Goal: Check status: Check status

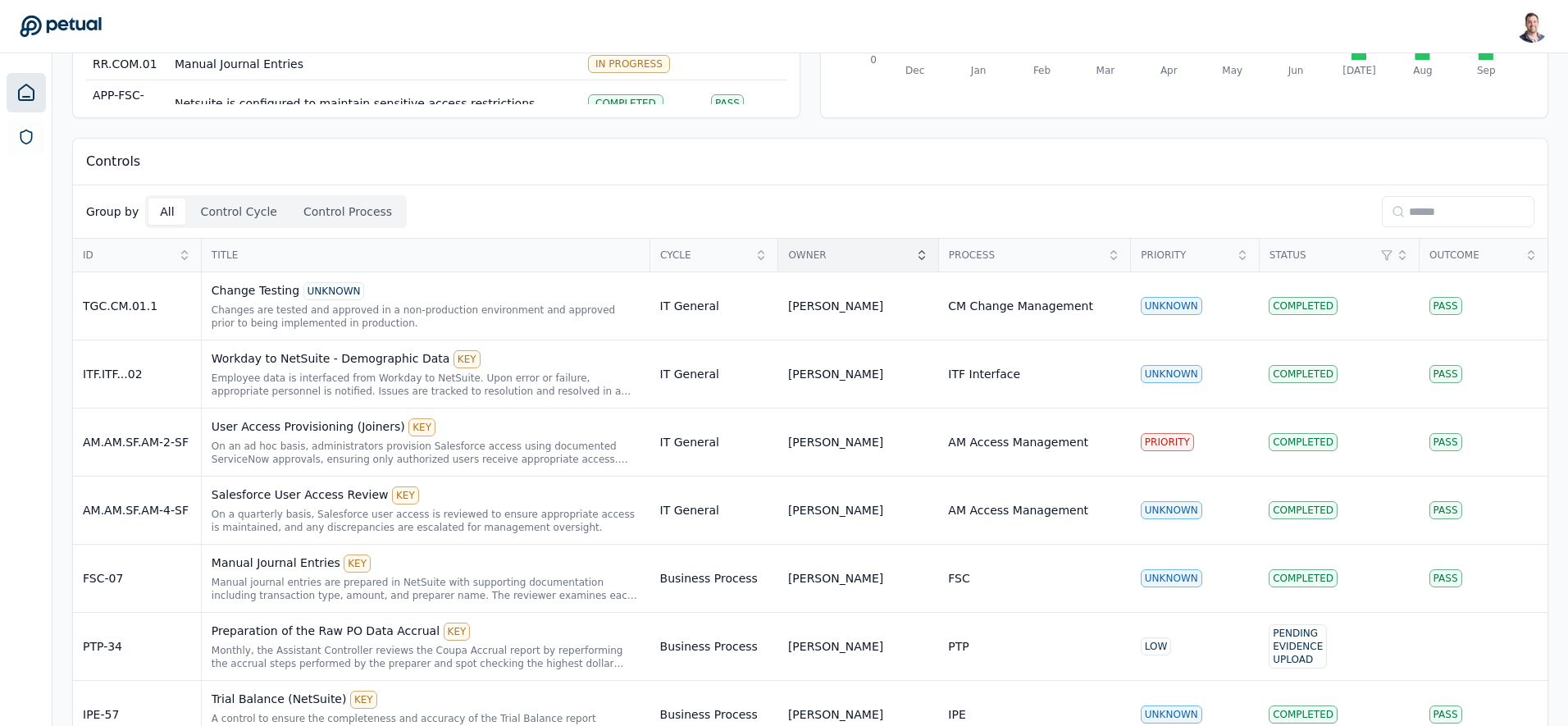
scroll to position [185, 0]
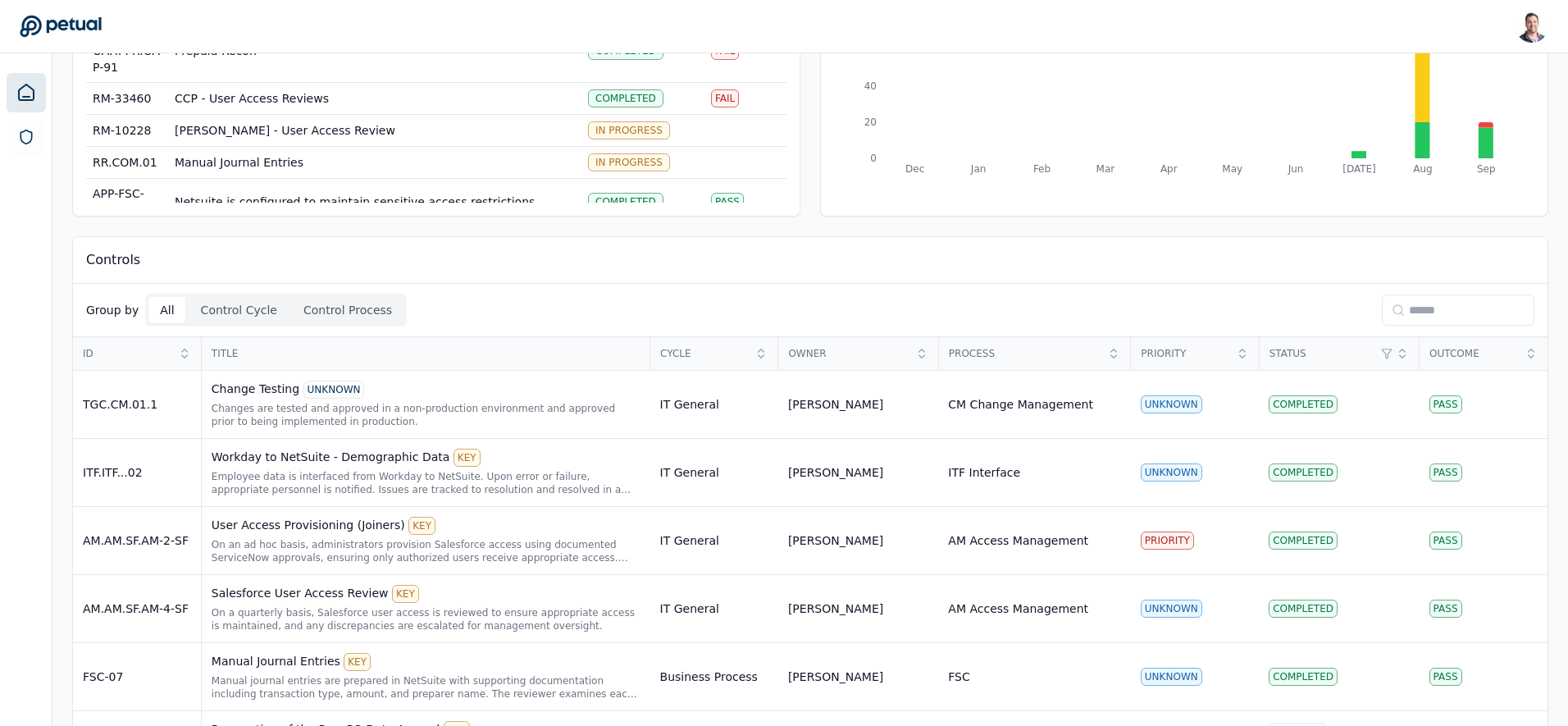
click at [1444, 318] on input at bounding box center [1458, 309] width 153 height 31
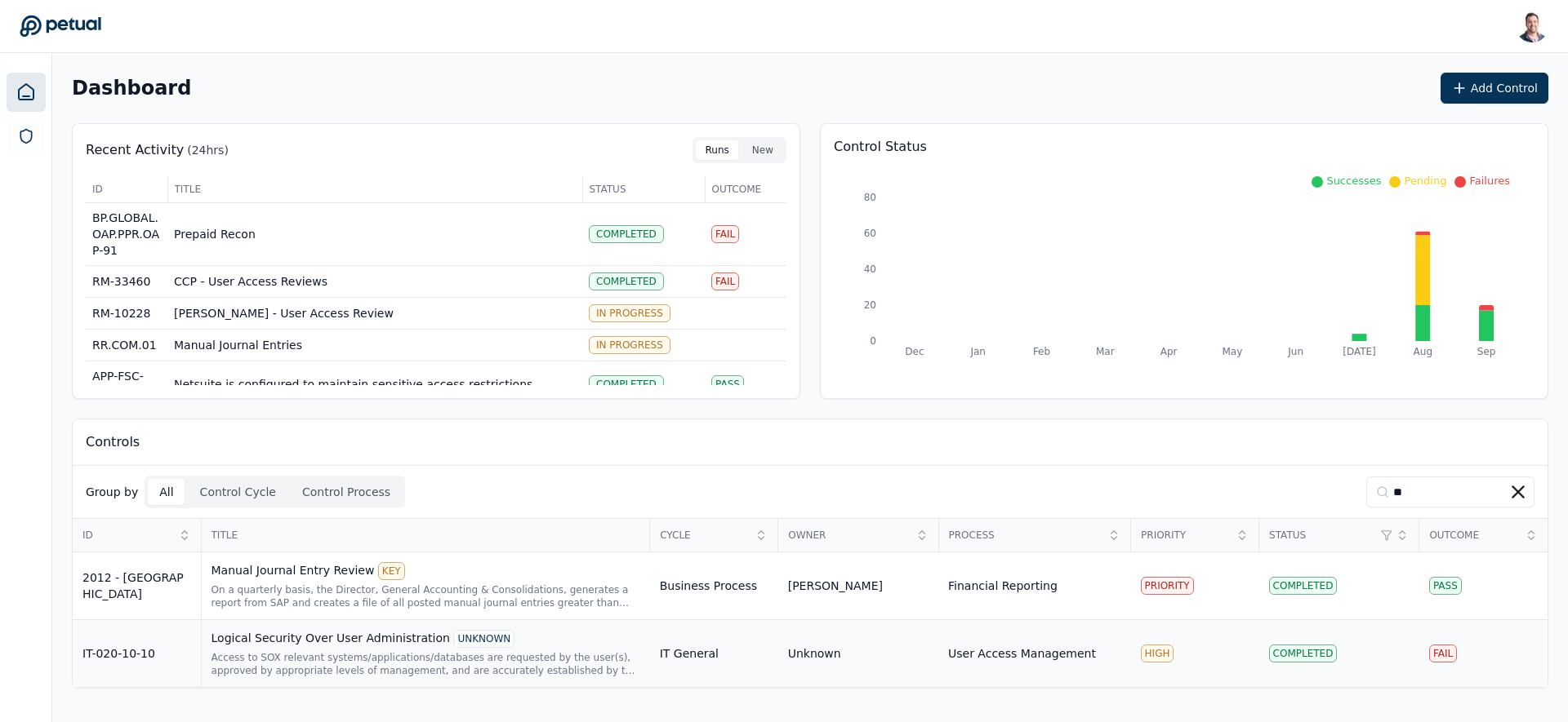
type input "**"
click at [488, 636] on div "UNKNOWN" at bounding box center [484, 639] width 61 height 18
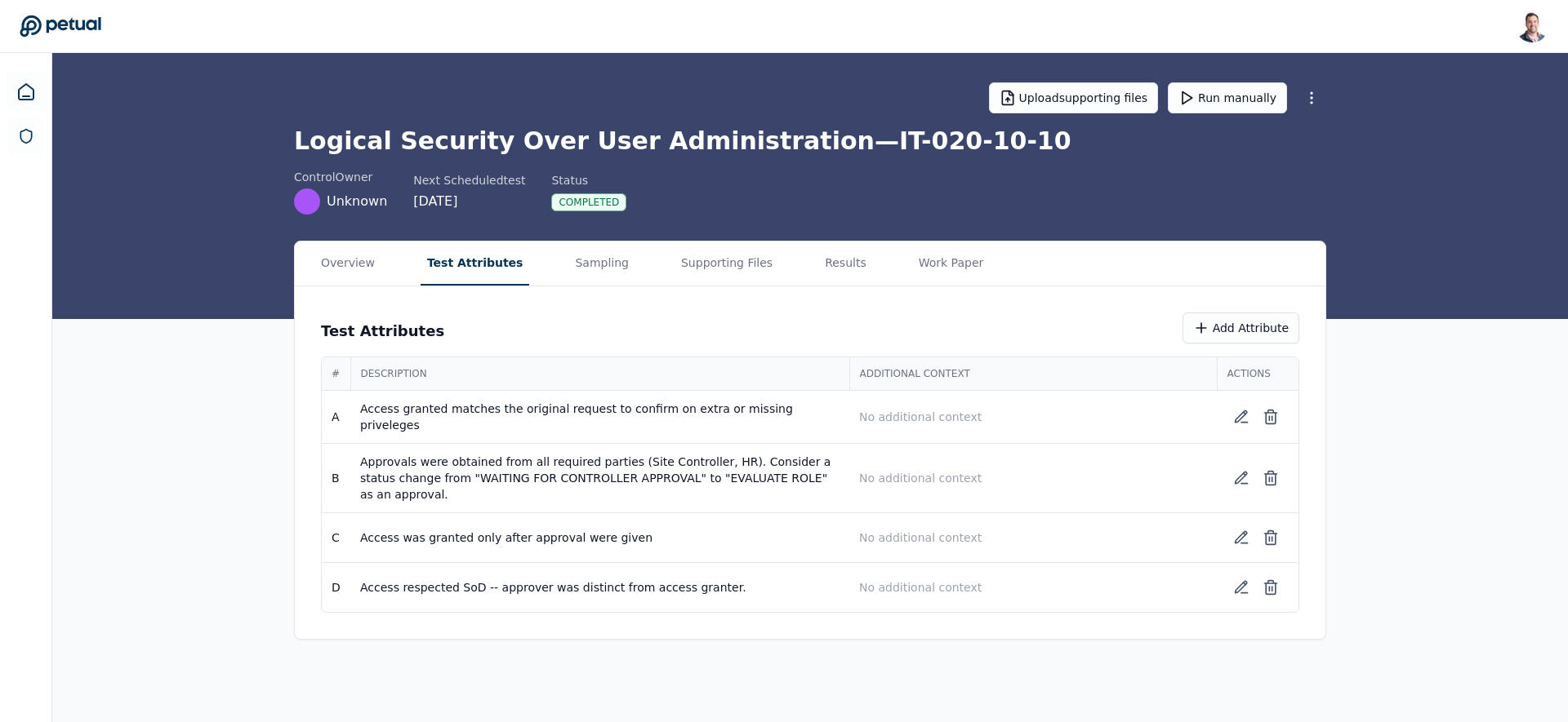
click at [446, 267] on button "Test Attributes" at bounding box center [475, 263] width 109 height 44
click at [588, 274] on button "Sampling" at bounding box center [602, 263] width 67 height 44
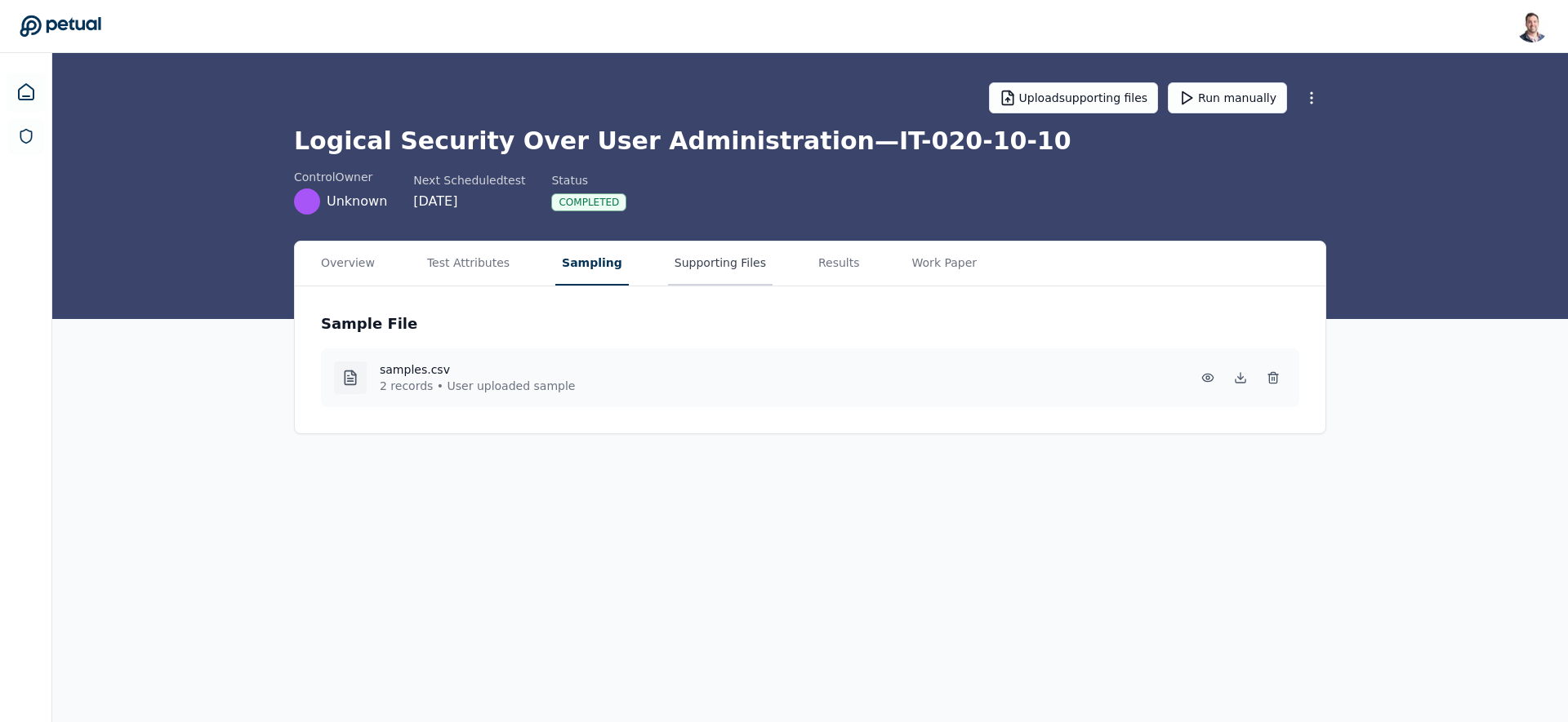
click at [738, 269] on button "Supporting Files" at bounding box center [721, 263] width 105 height 44
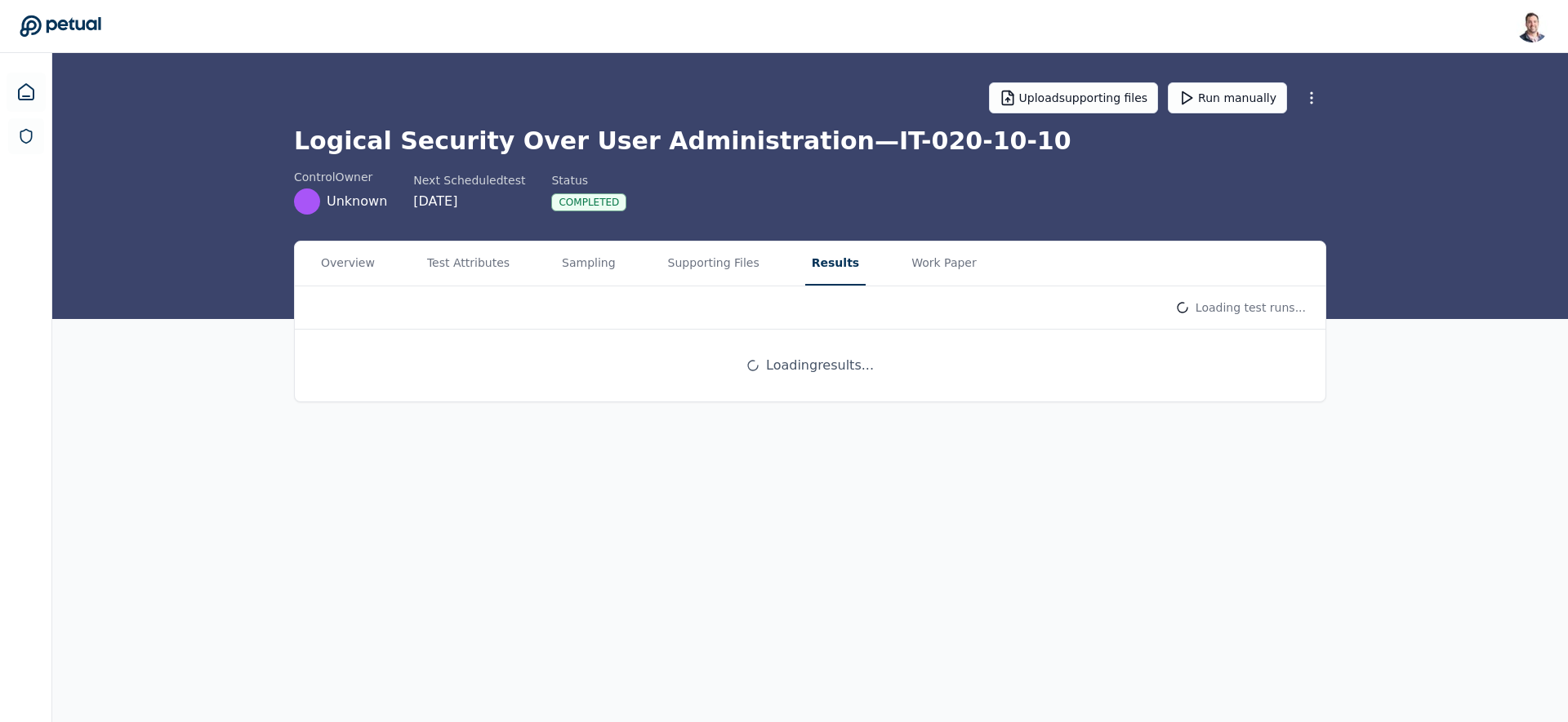
click at [812, 274] on button "Results" at bounding box center [835, 263] width 60 height 44
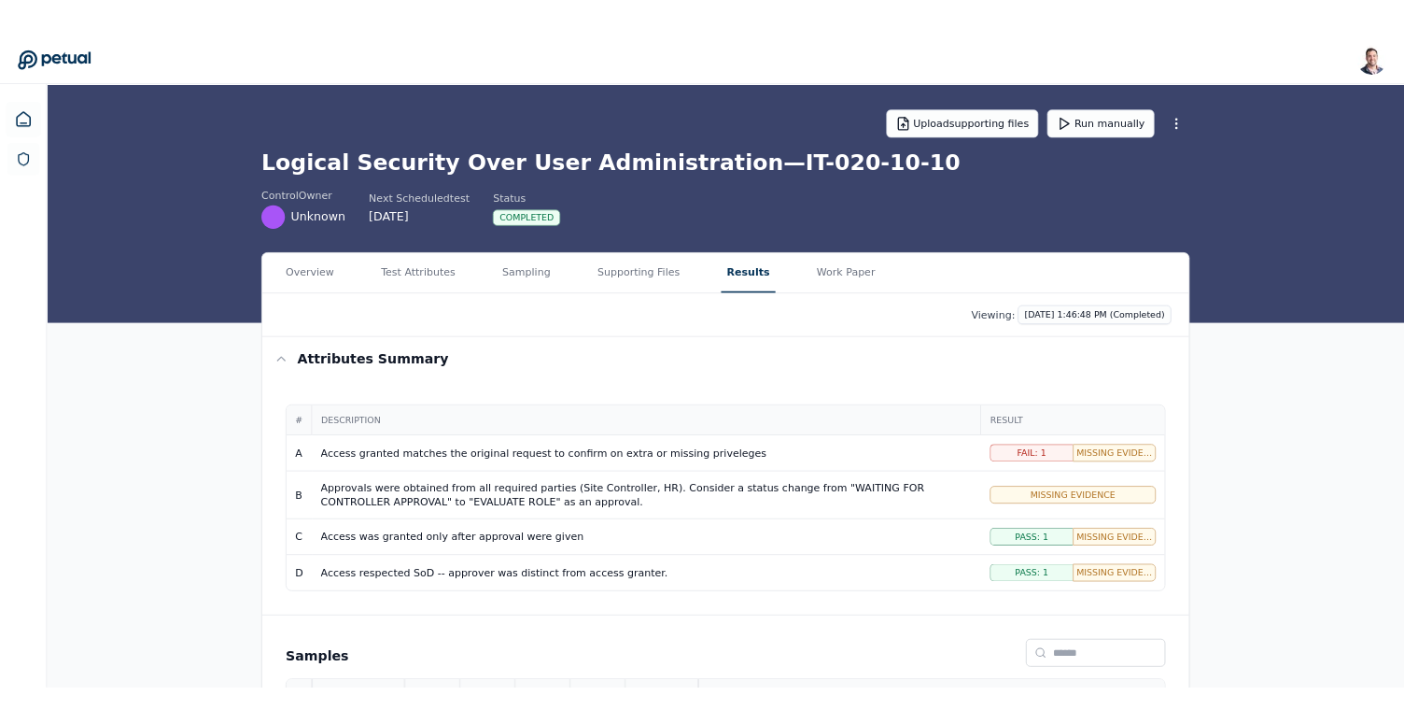
scroll to position [182, 0]
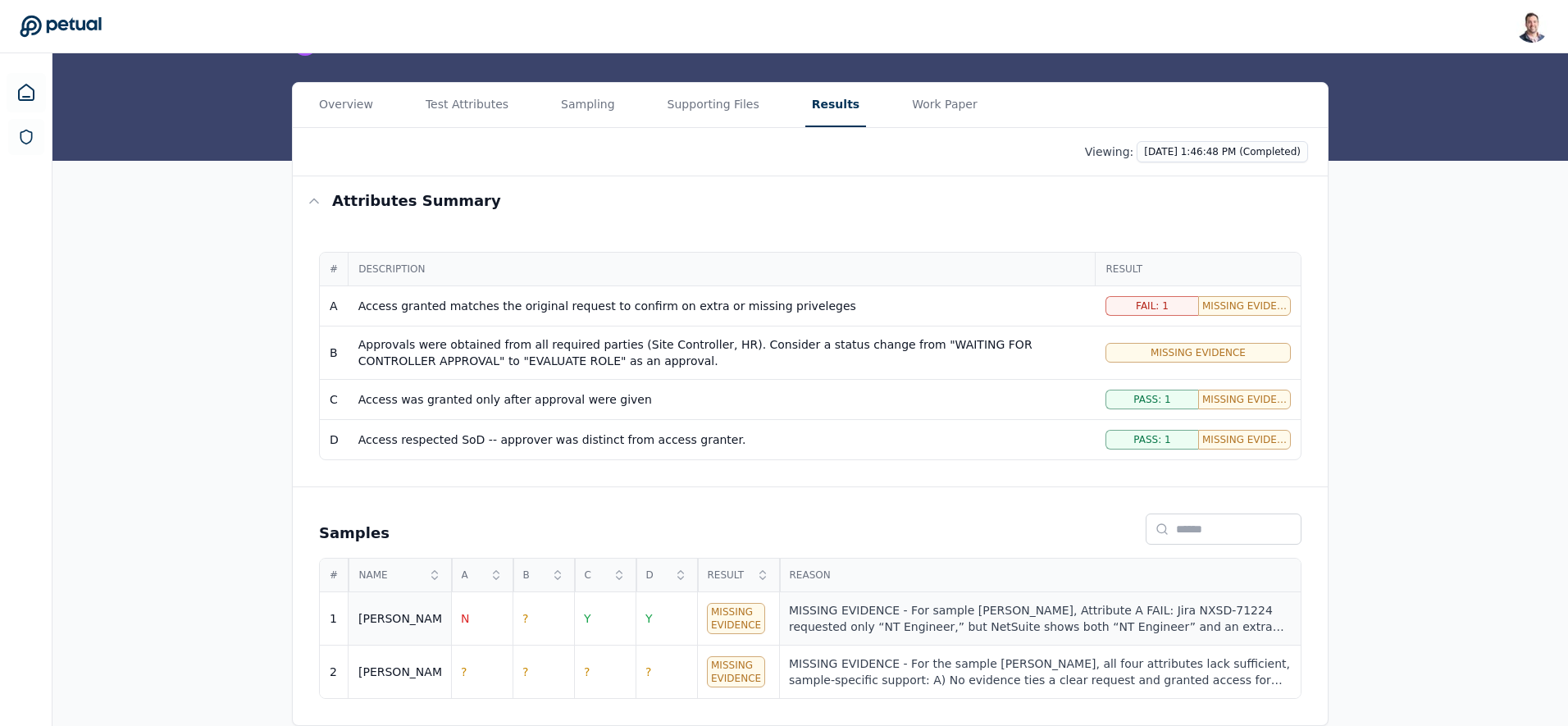
click at [843, 628] on div "MISSING EVIDENCE - For sample Ricky, Attribute A FAIL: Jira NXSD-71224 requeste…" at bounding box center [1039, 618] width 502 height 33
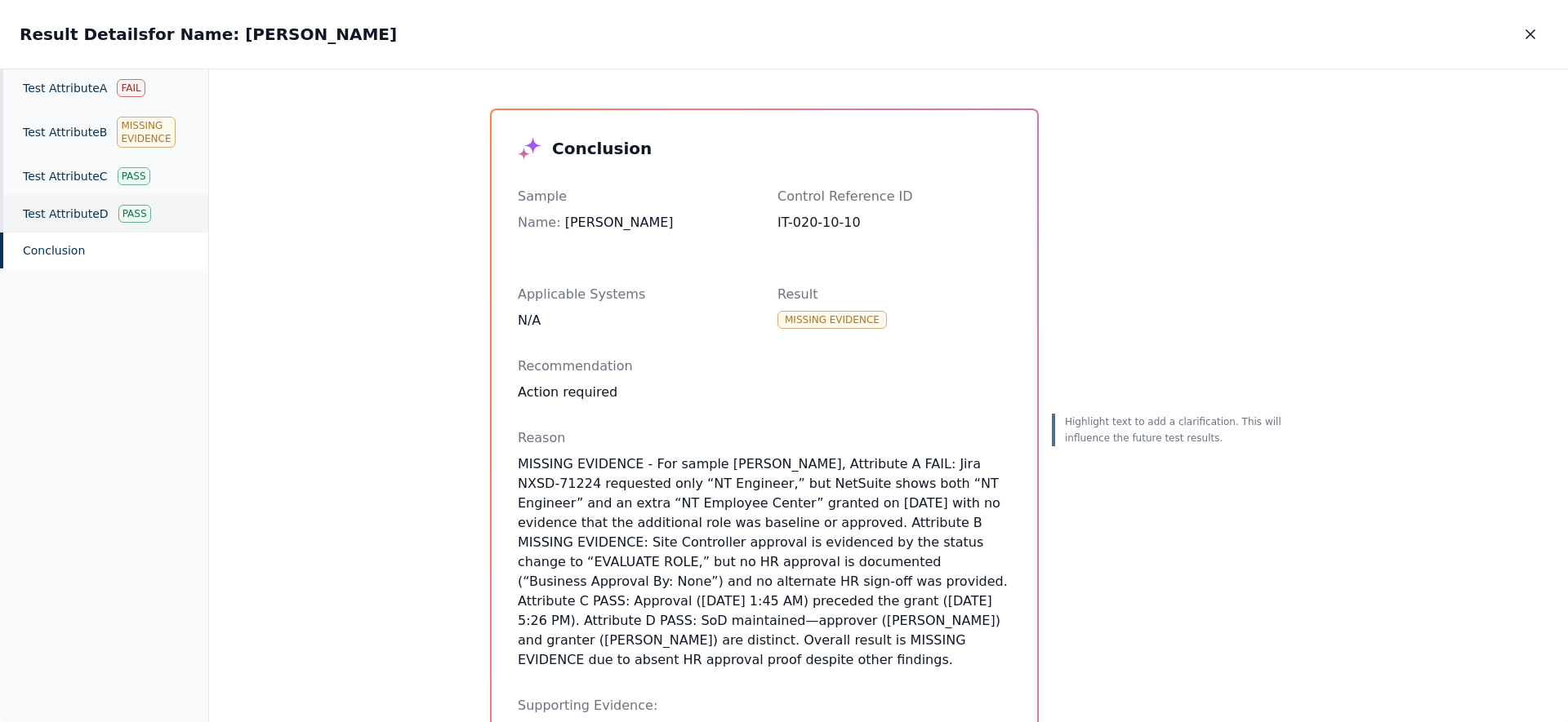
click at [142, 200] on div "Test Attribute D Pass" at bounding box center [104, 213] width 208 height 38
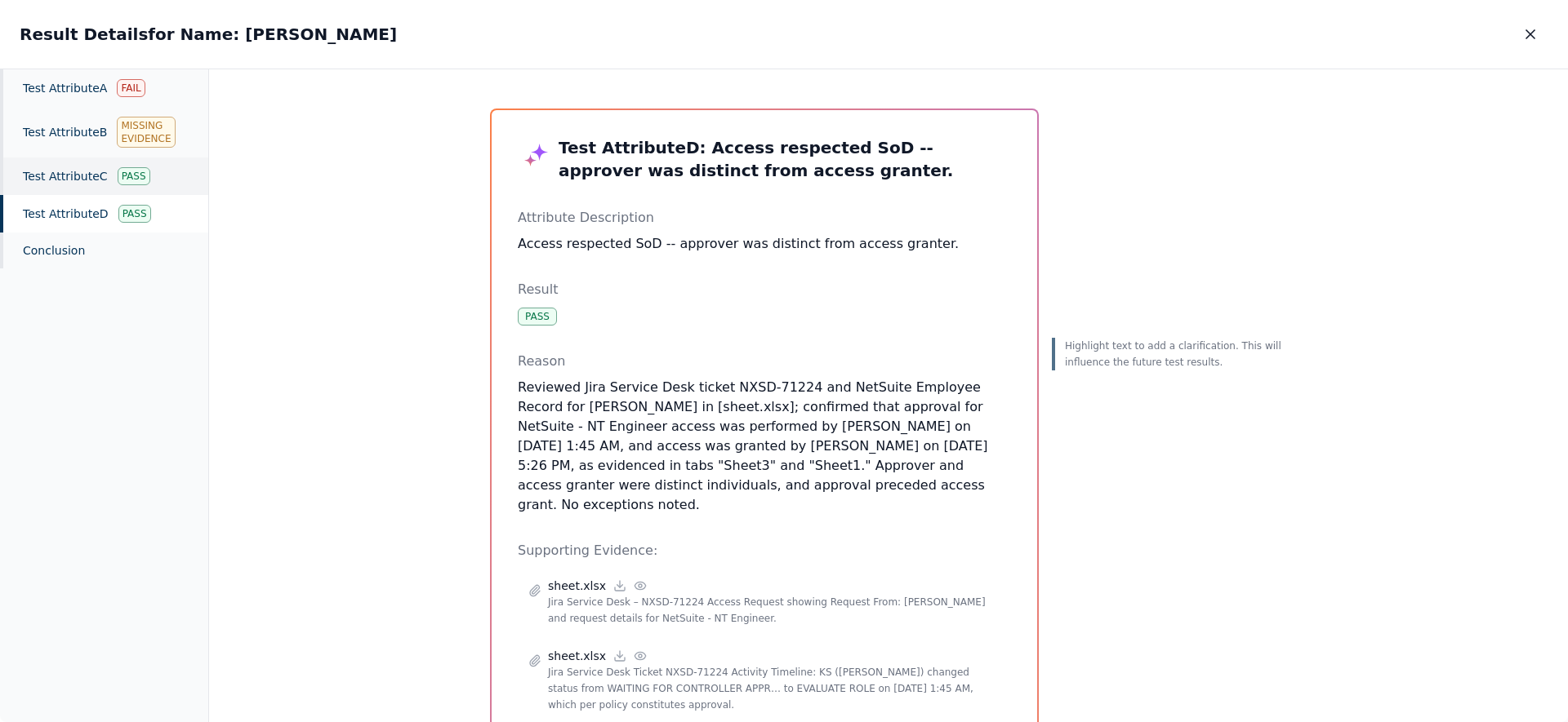
click at [136, 180] on div "Pass" at bounding box center [133, 176] width 32 height 18
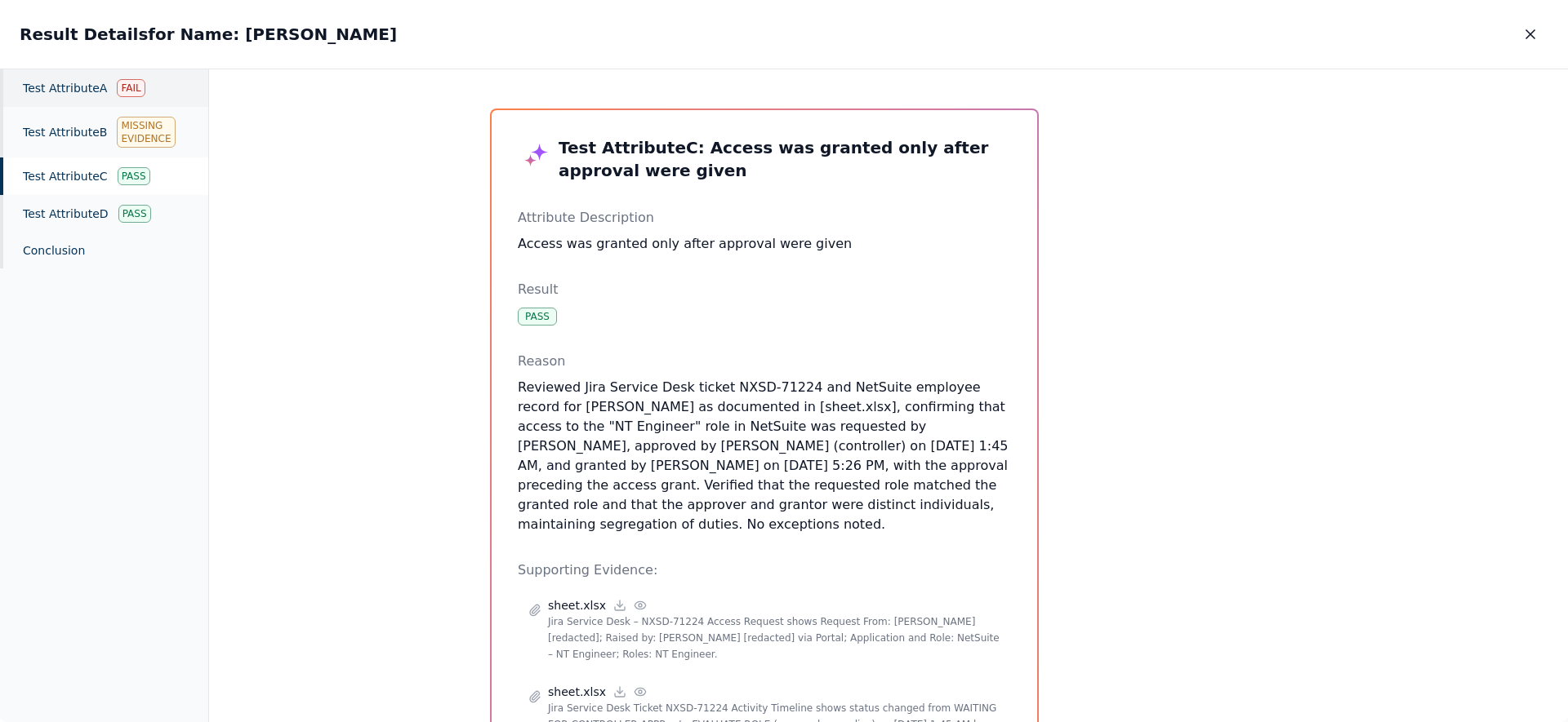
click at [119, 98] on div "Test Attribute A Fail" at bounding box center [104, 87] width 208 height 38
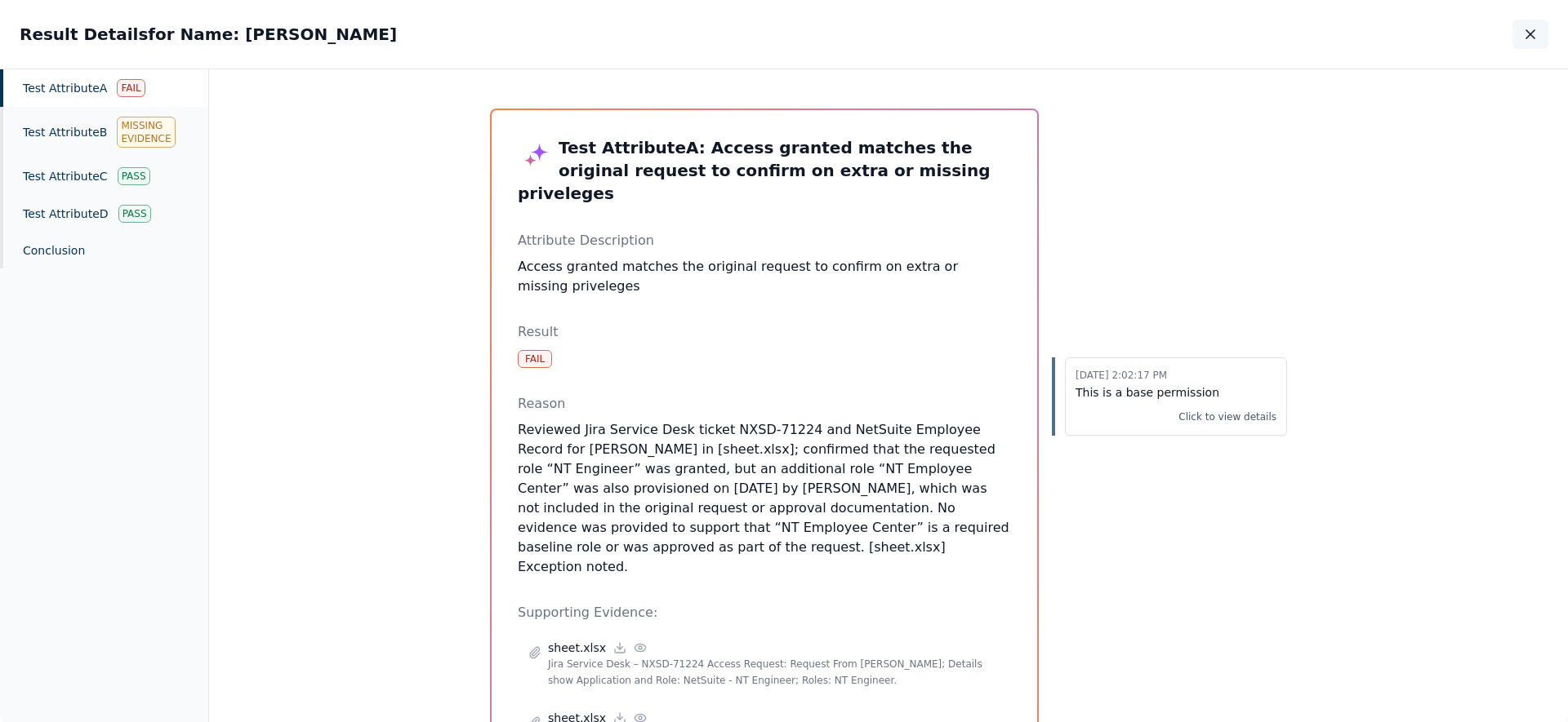
click at [1530, 31] on icon "button" at bounding box center [1530, 34] width 17 height 17
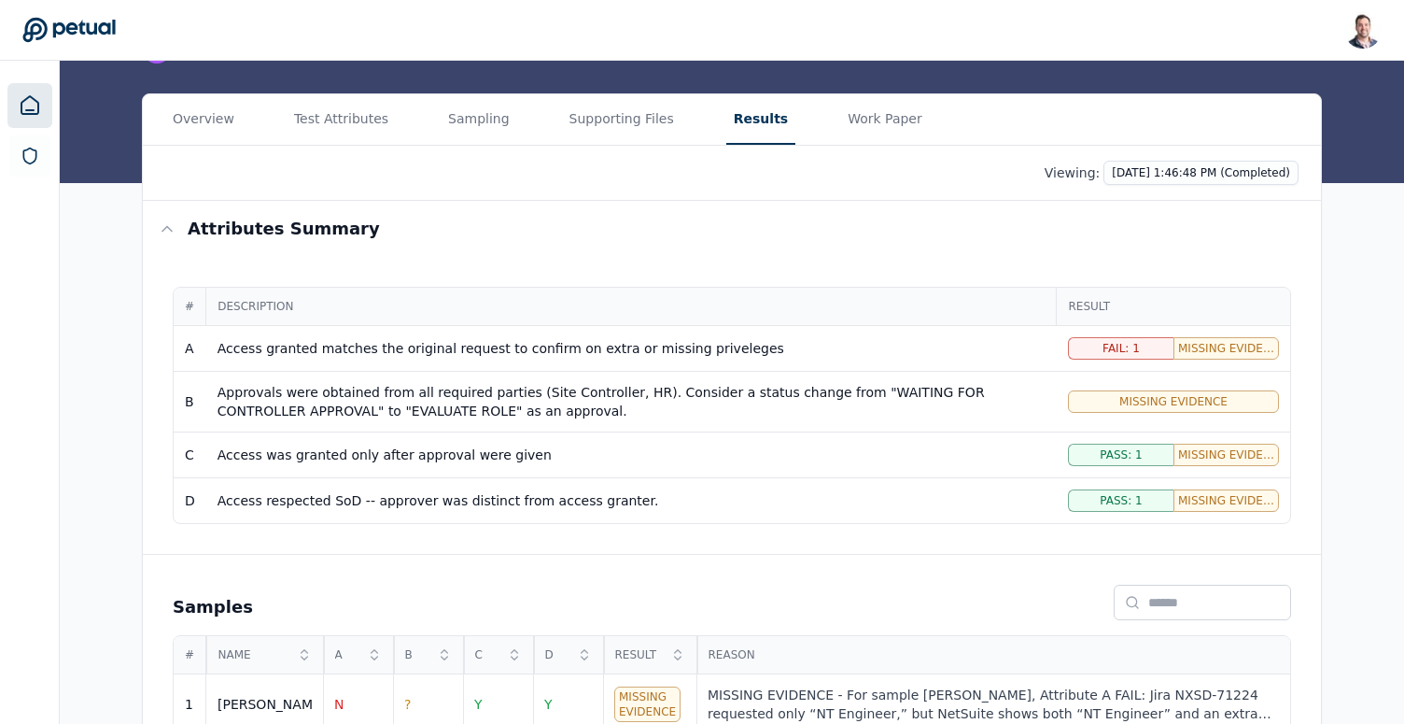
click at [29, 92] on link at bounding box center [29, 105] width 45 height 45
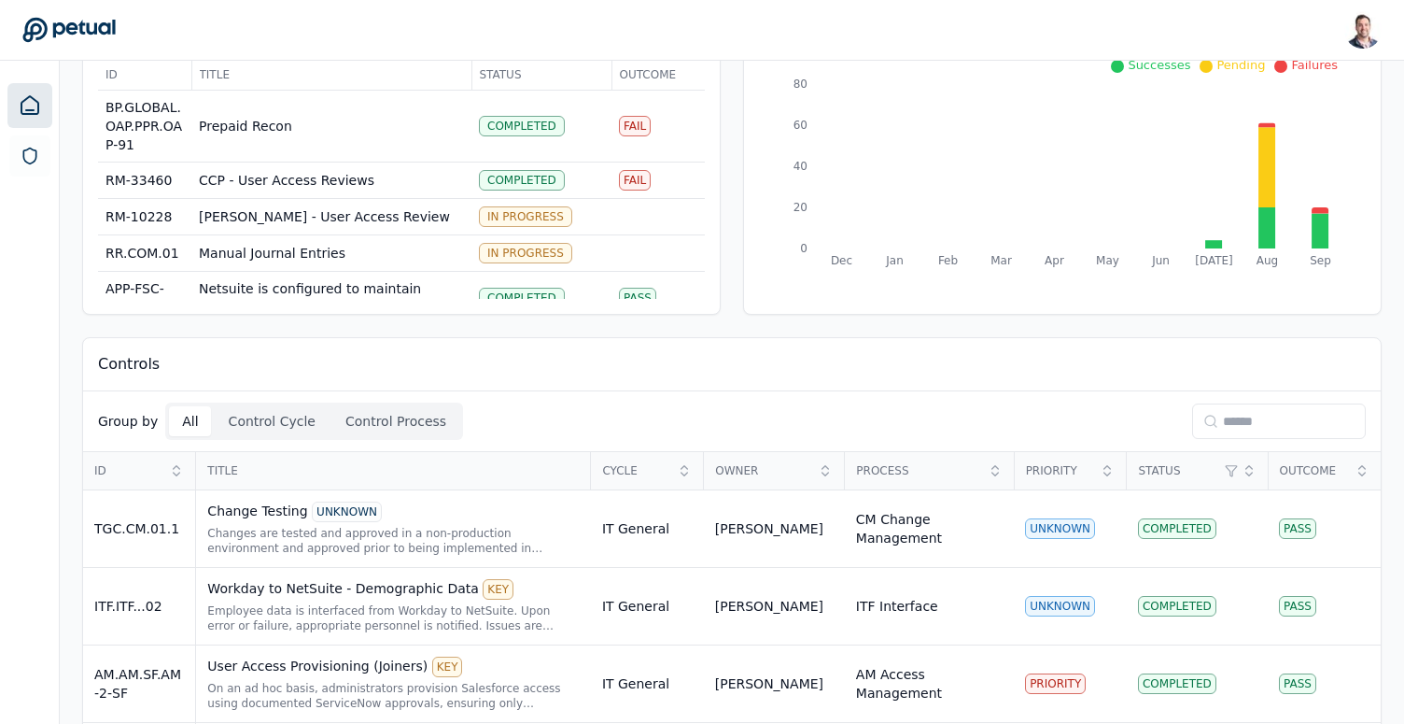
scroll to position [147, 0]
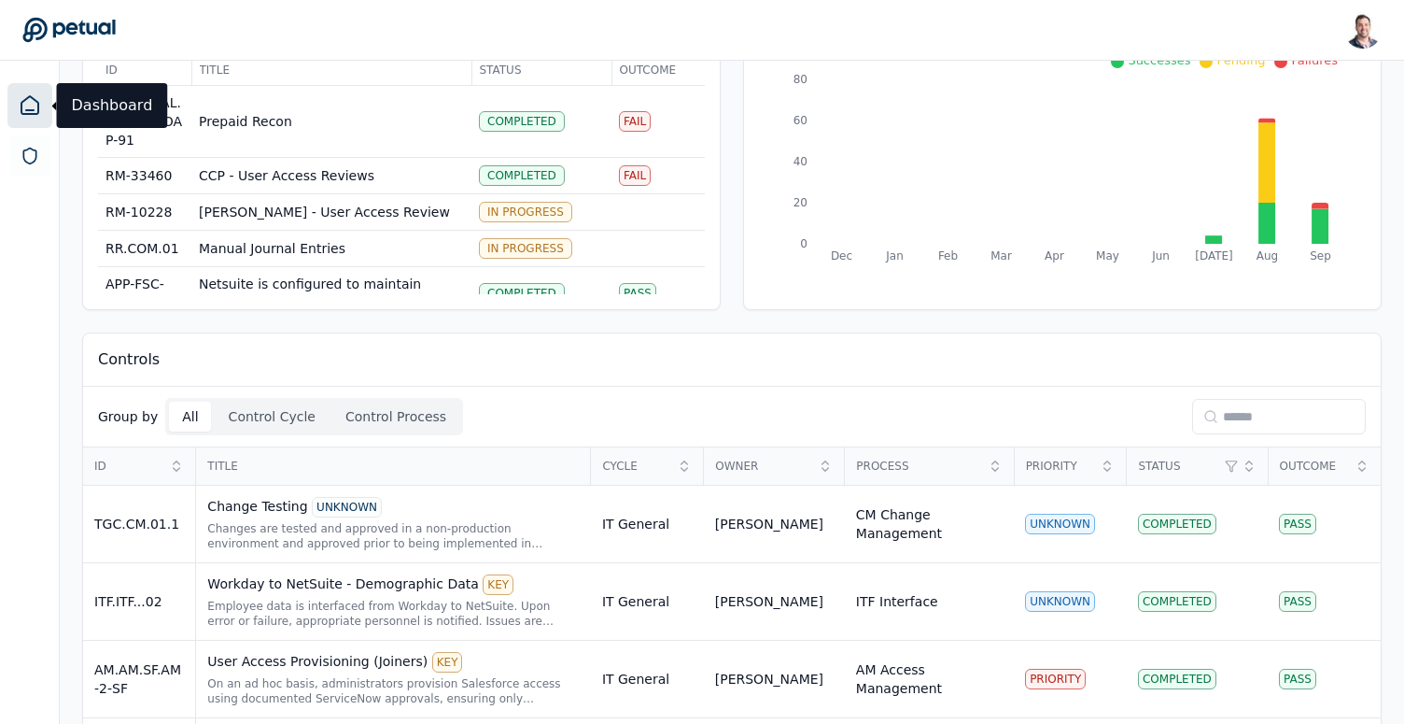
click at [1263, 410] on input at bounding box center [1279, 416] width 174 height 35
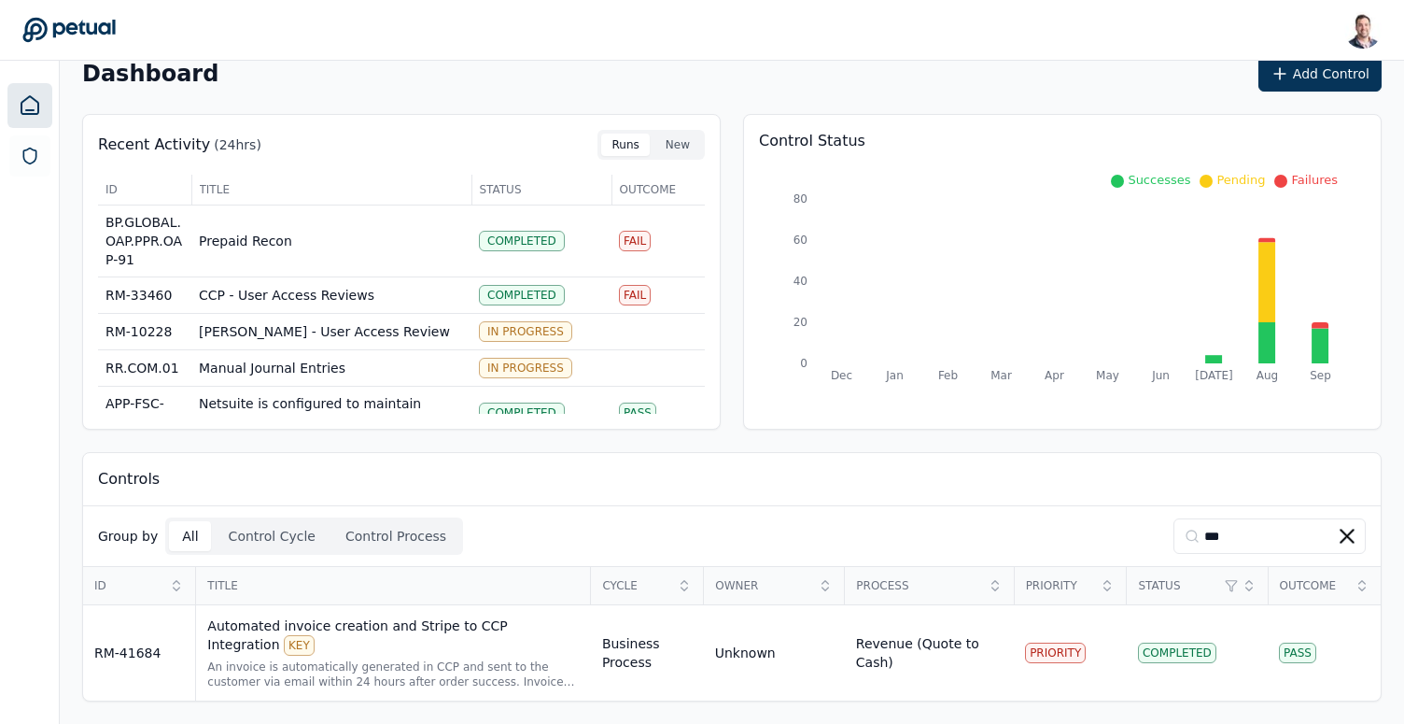
scroll to position [27, 0]
type input "*****"
click at [425, 661] on div "An invoice is automatically generated in CCP and sent to the customer via email…" at bounding box center [393, 674] width 373 height 30
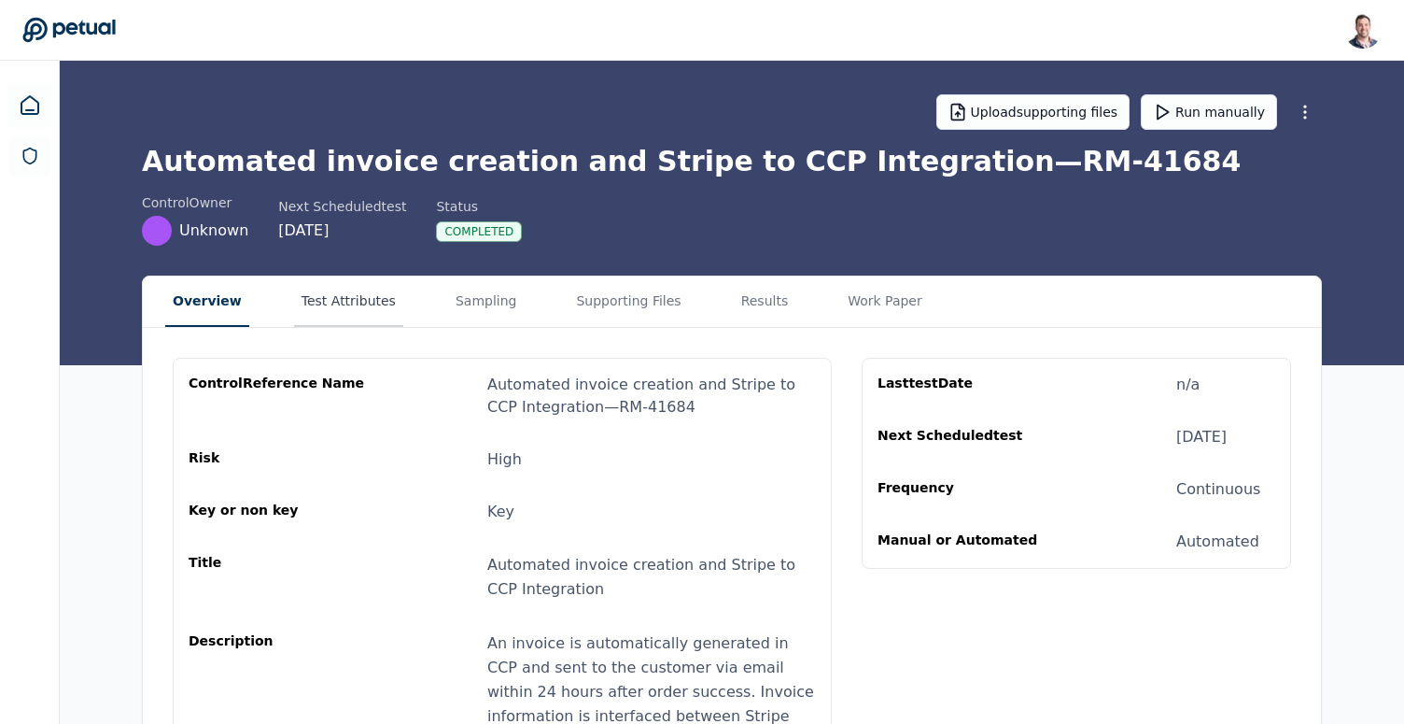
click at [344, 303] on button "Test Attributes" at bounding box center [348, 301] width 109 height 50
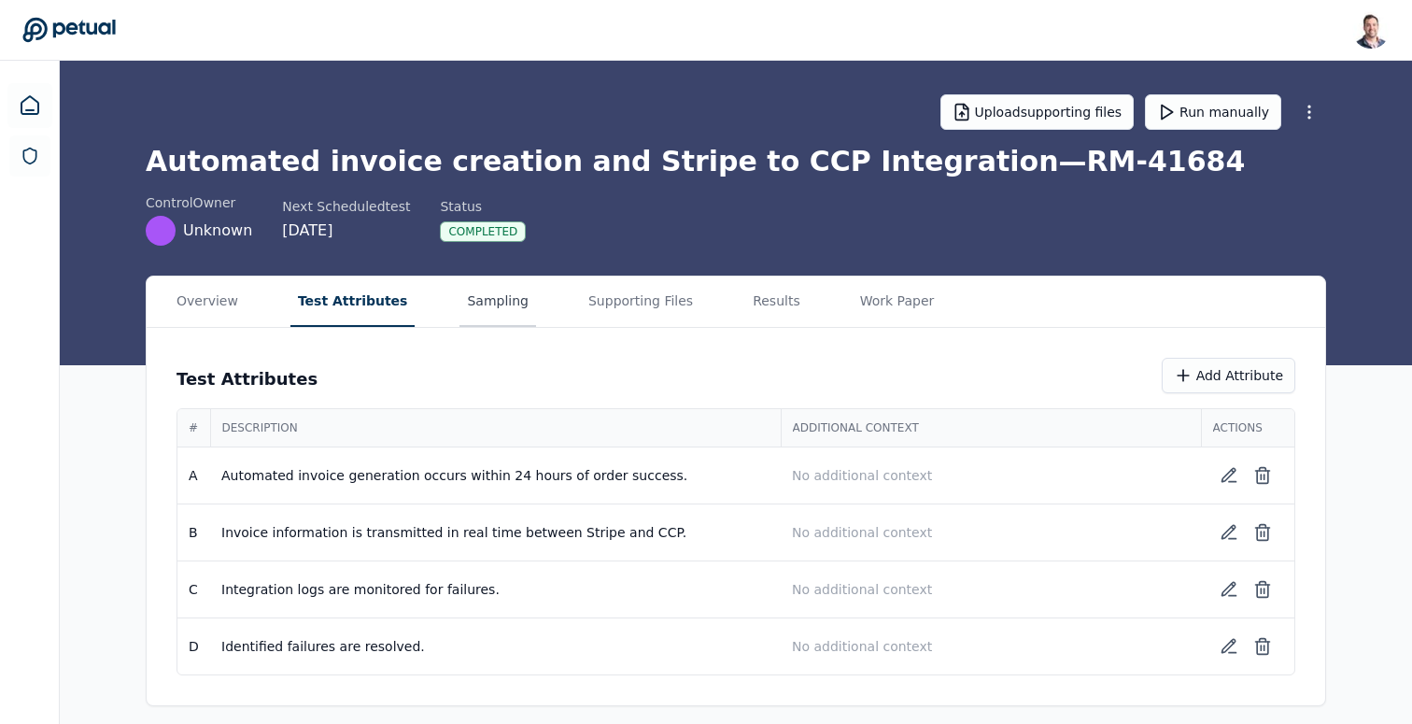
click at [480, 306] on button "Sampling" at bounding box center [497, 301] width 77 height 50
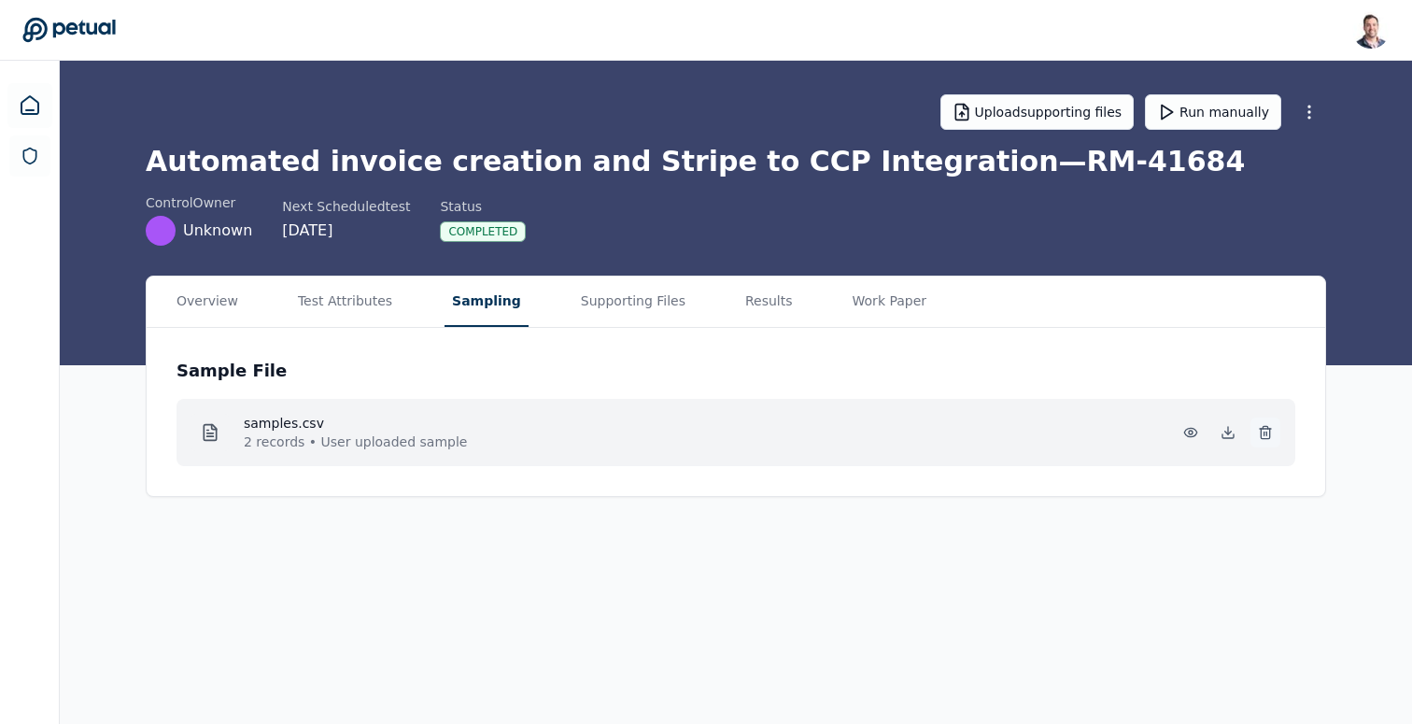
click at [1263, 428] on icon at bounding box center [1265, 432] width 15 height 15
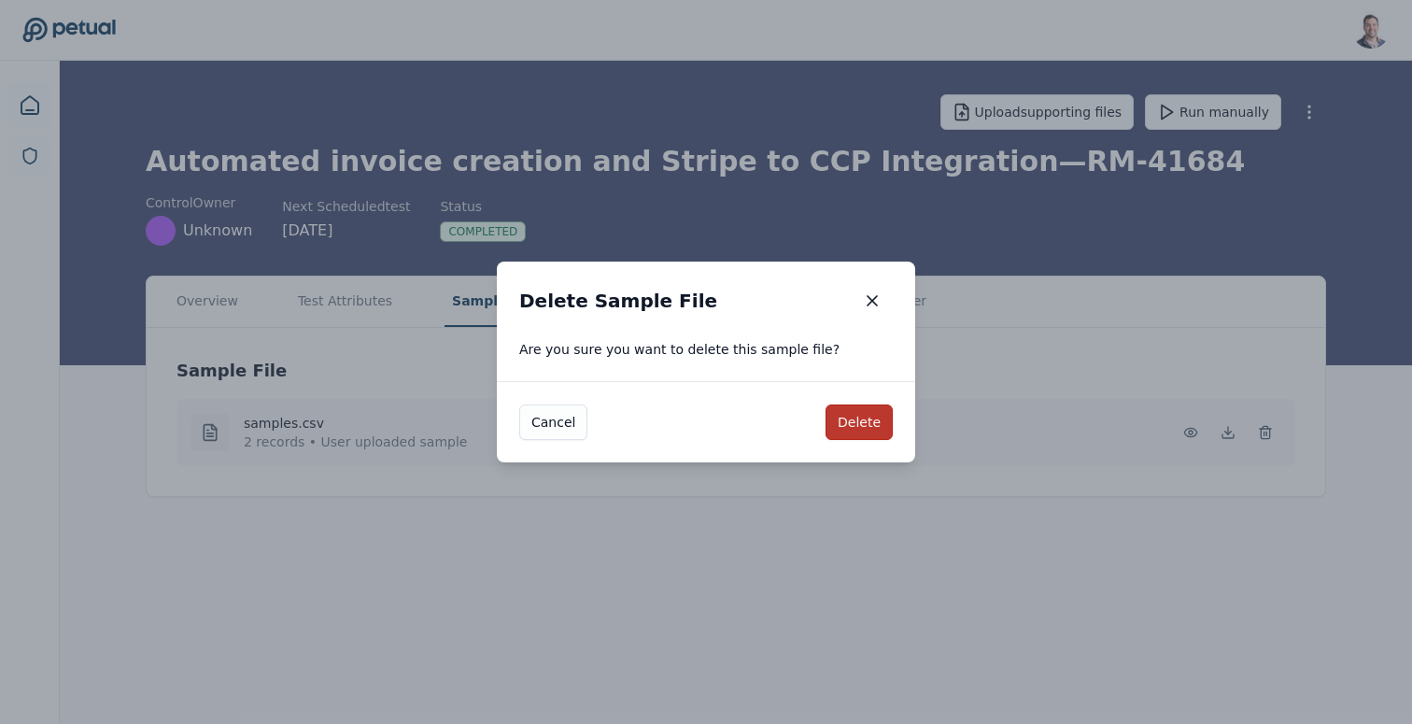
click at [847, 426] on button "Delete" at bounding box center [858, 421] width 67 height 35
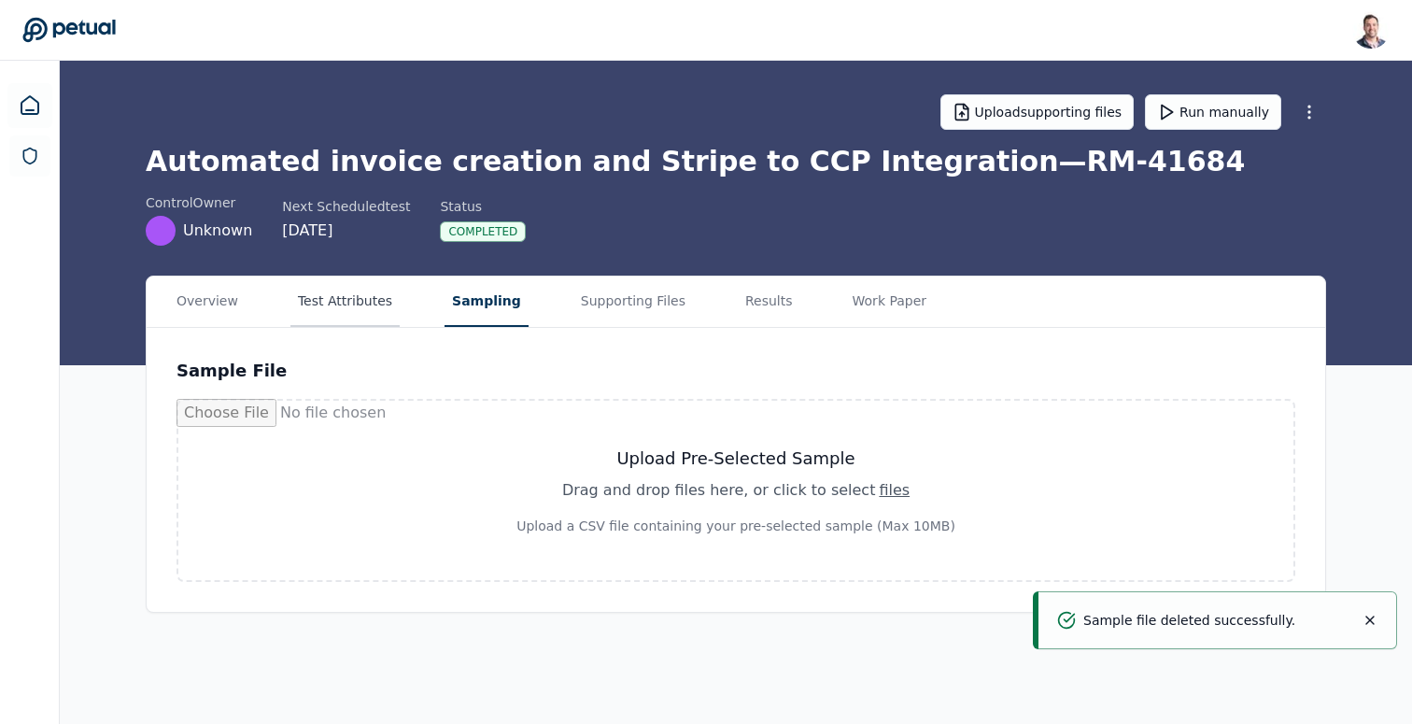
click at [357, 307] on button "Test Attributes" at bounding box center [344, 301] width 109 height 50
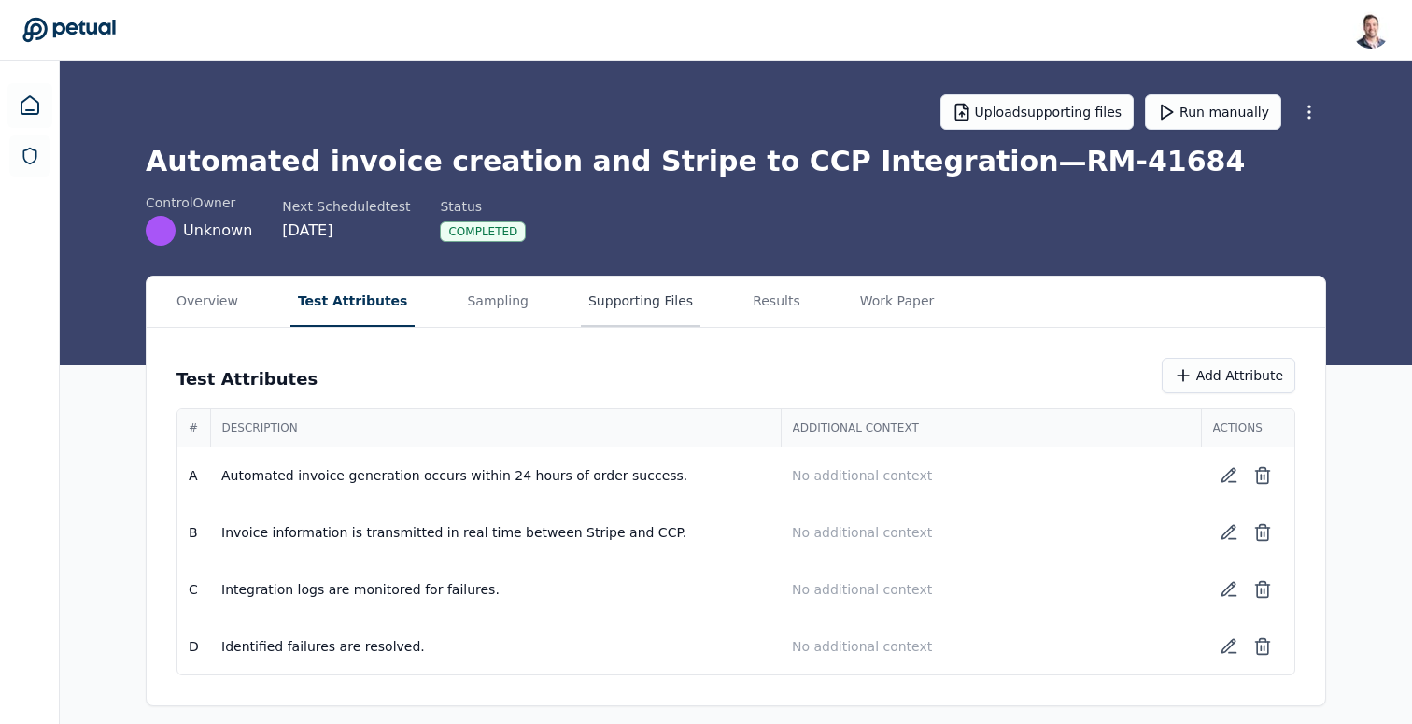
click at [628, 303] on button "Supporting Files" at bounding box center [641, 301] width 120 height 50
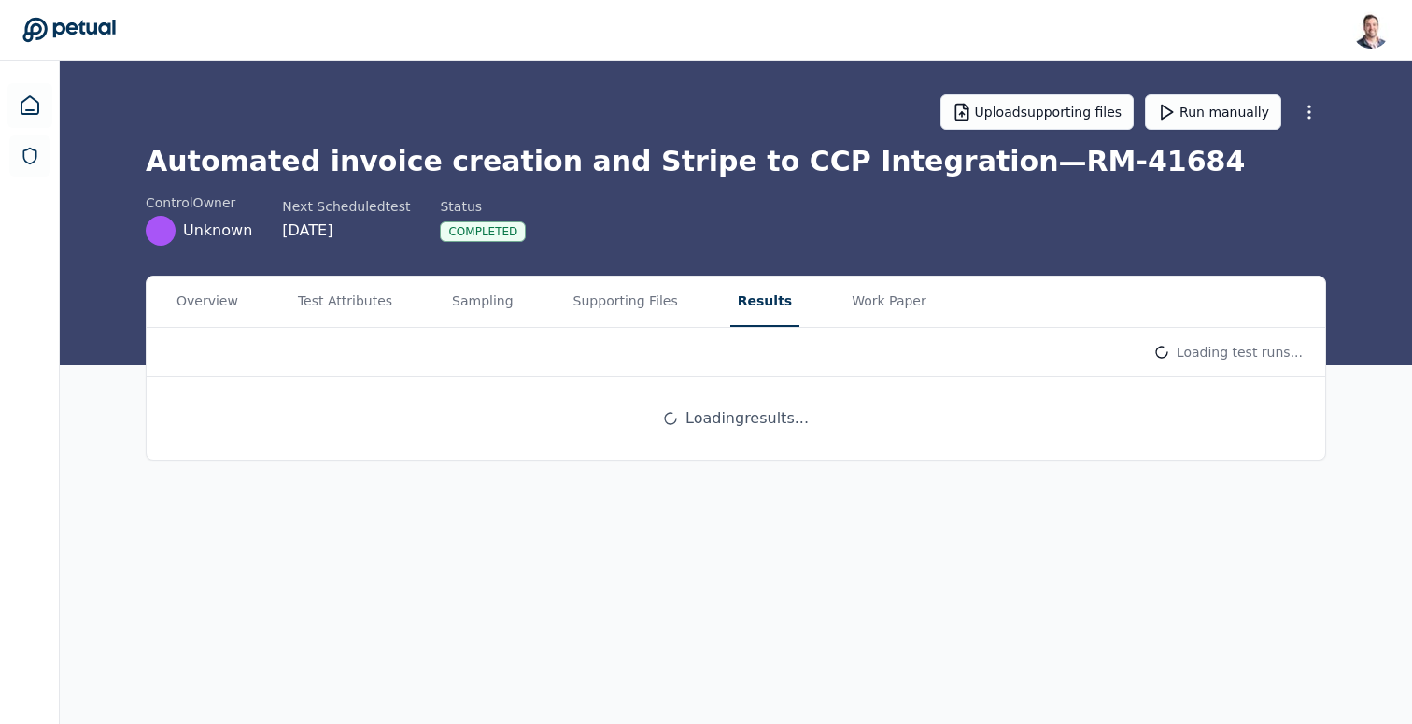
click at [732, 289] on button "Results" at bounding box center [764, 301] width 69 height 50
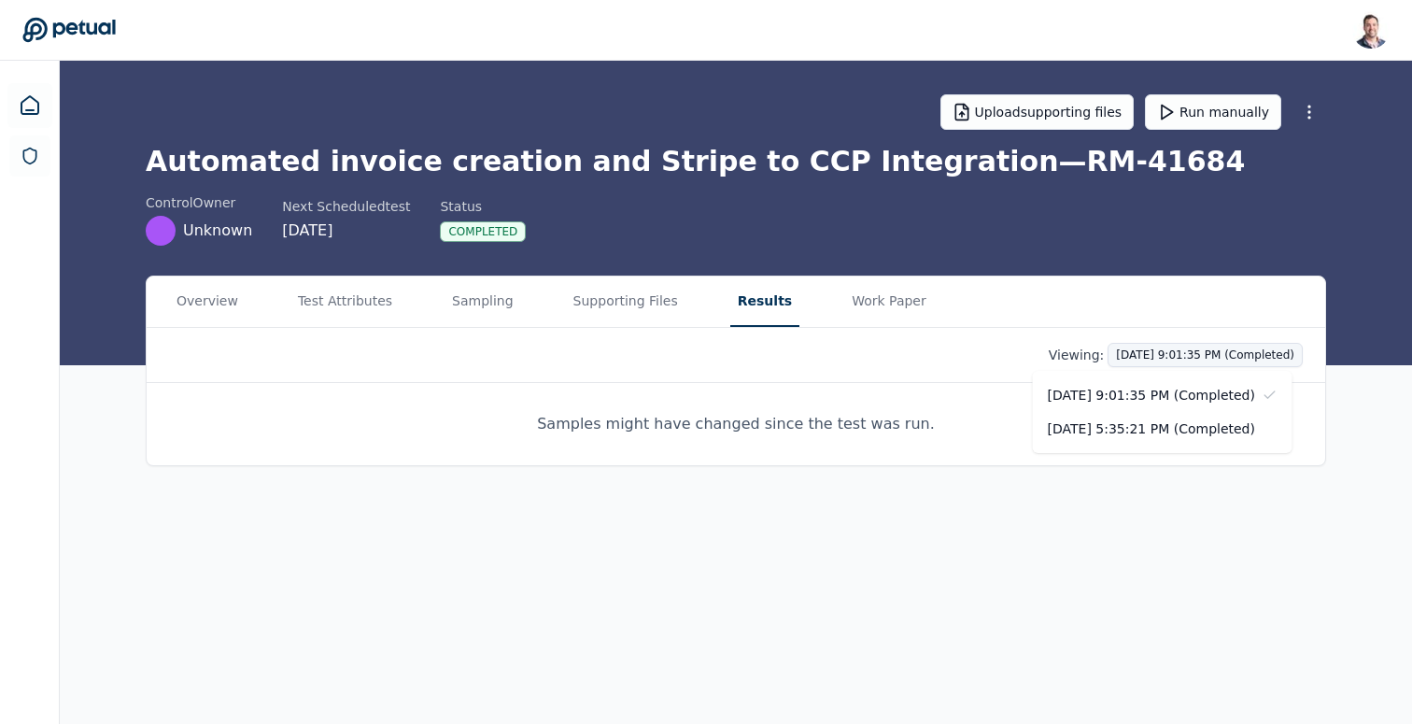
click at [1207, 349] on html "Snir Kodesh snir@petual.ai Sign out Upload supporting files Run manually Automa…" at bounding box center [706, 362] width 1412 height 724
click at [1192, 430] on div "9/24/2025, 5:35:21 PM (Completed)" at bounding box center [1163, 429] width 260 height 34
click at [822, 430] on p "Samples might have changed since the test was run." at bounding box center [736, 424] width 398 height 22
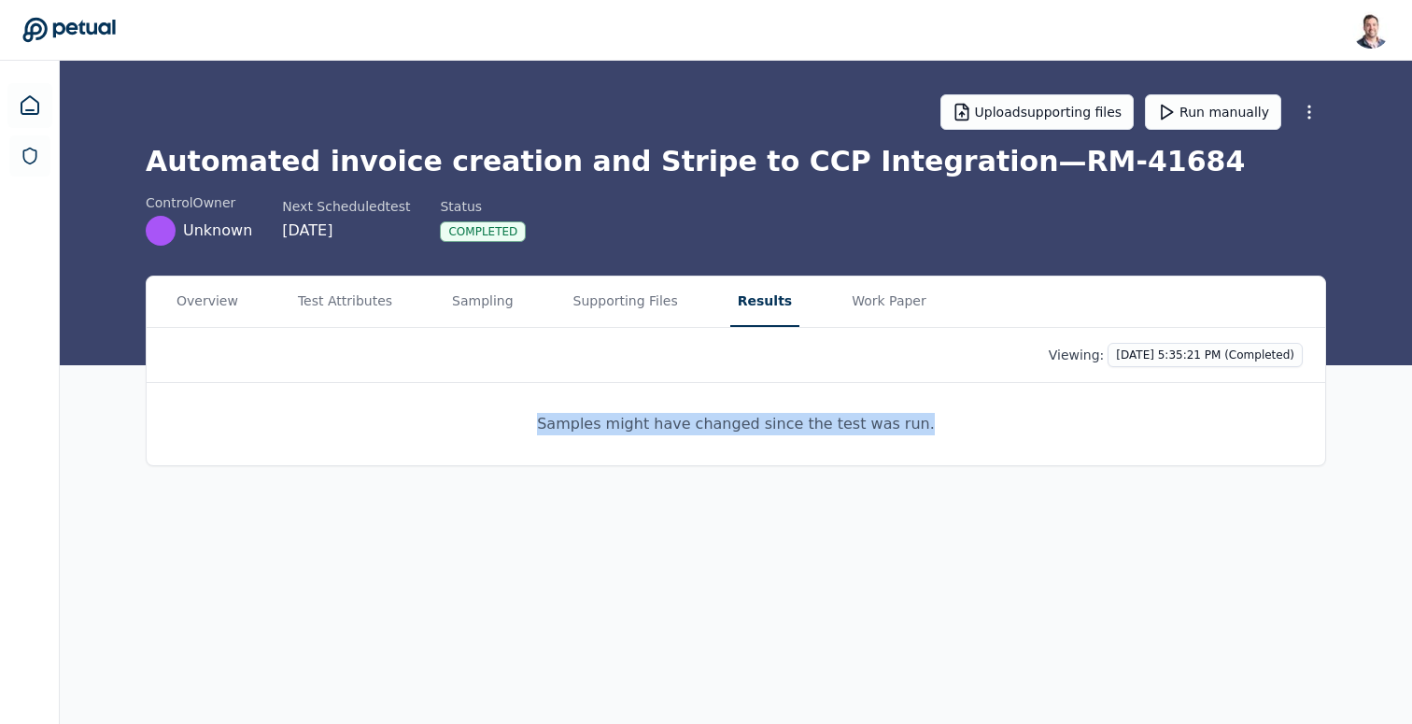
click at [822, 430] on p "Samples might have changed since the test was run." at bounding box center [736, 424] width 398 height 22
click at [1217, 107] on button "Run manually" at bounding box center [1213, 111] width 136 height 35
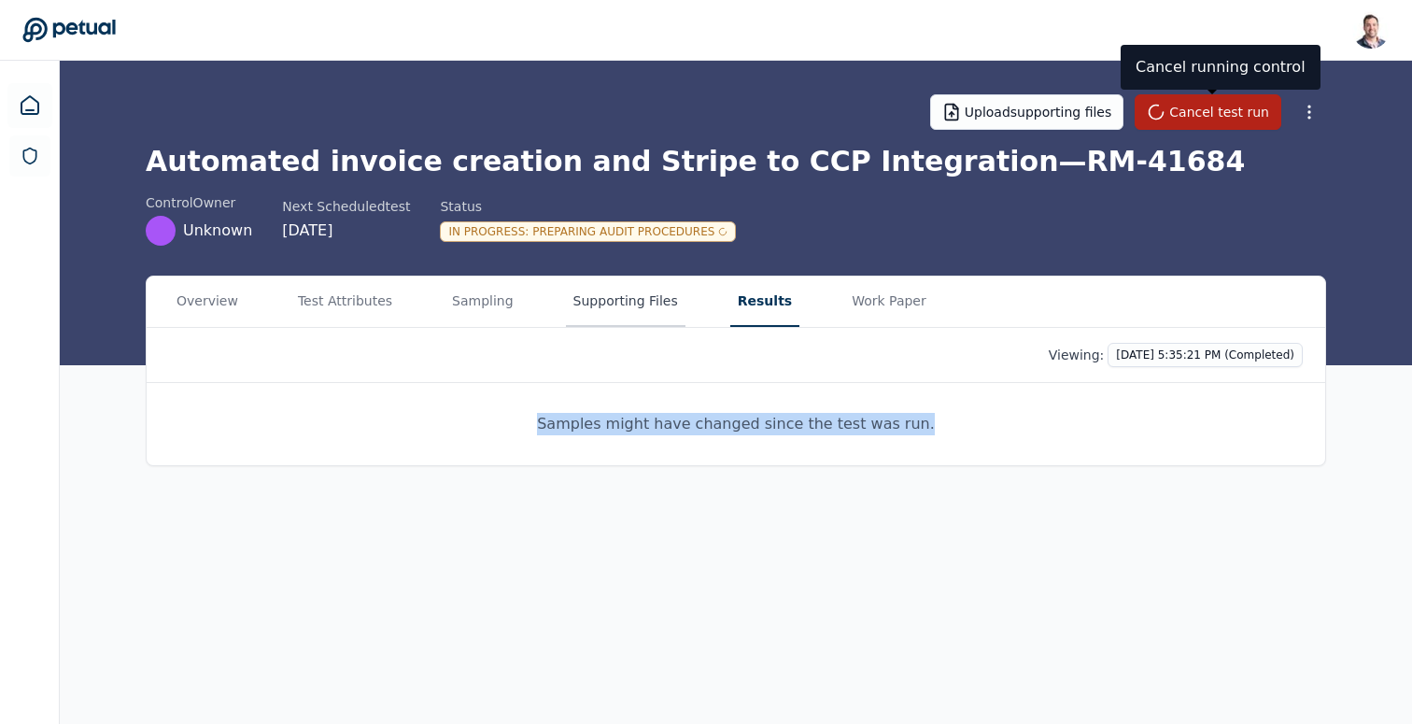
click at [632, 288] on button "Supporting Files" at bounding box center [626, 301] width 120 height 50
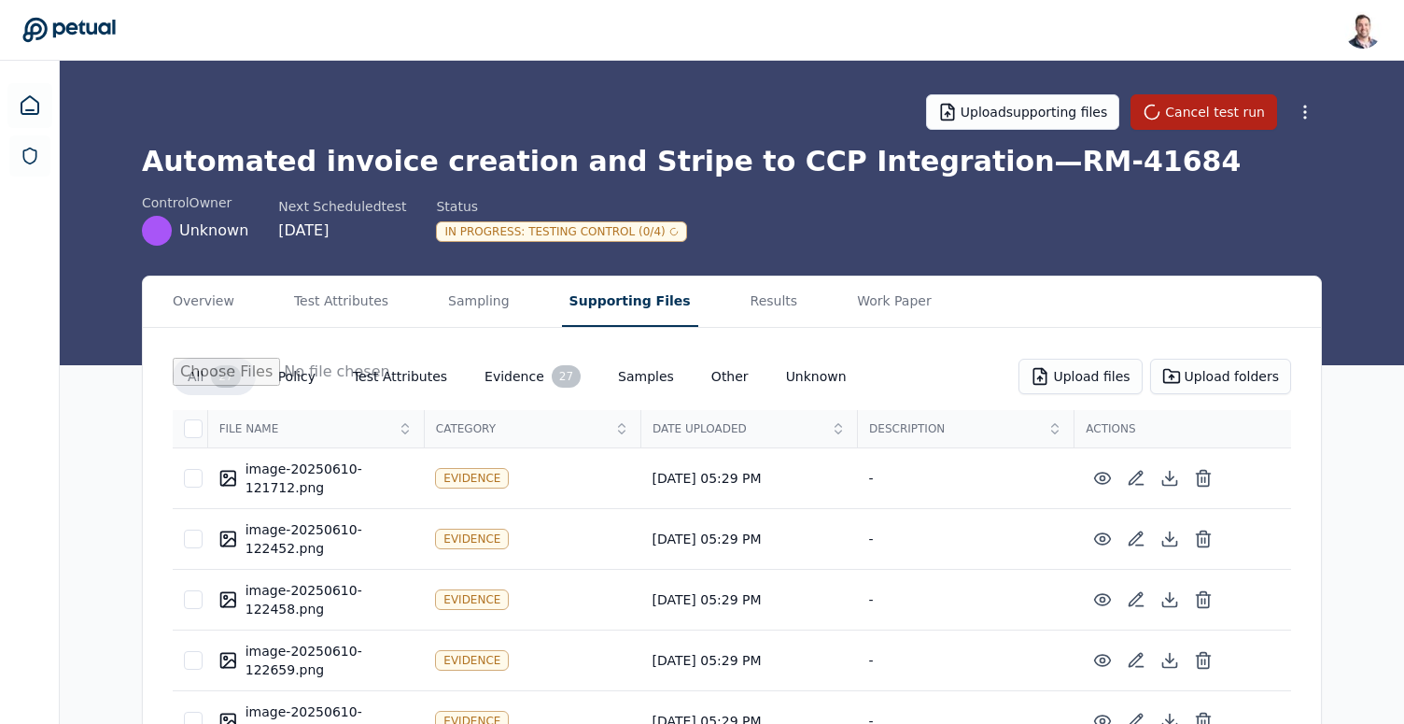
click at [530, 168] on h1 "Automated invoice creation and Stripe to CCP Integration — RM-41684" at bounding box center [732, 162] width 1180 height 34
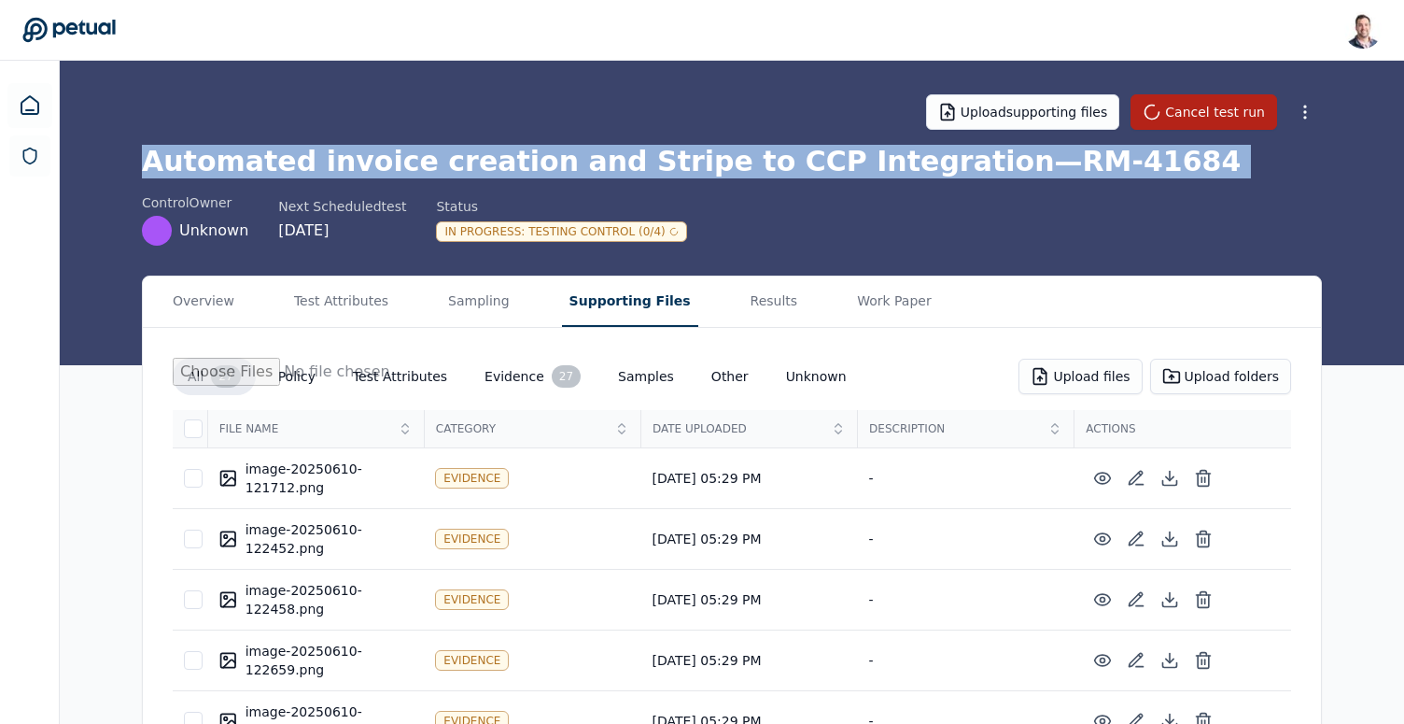
click at [530, 168] on h1 "Automated invoice creation and Stripe to CCP Integration — RM-41684" at bounding box center [732, 162] width 1180 height 34
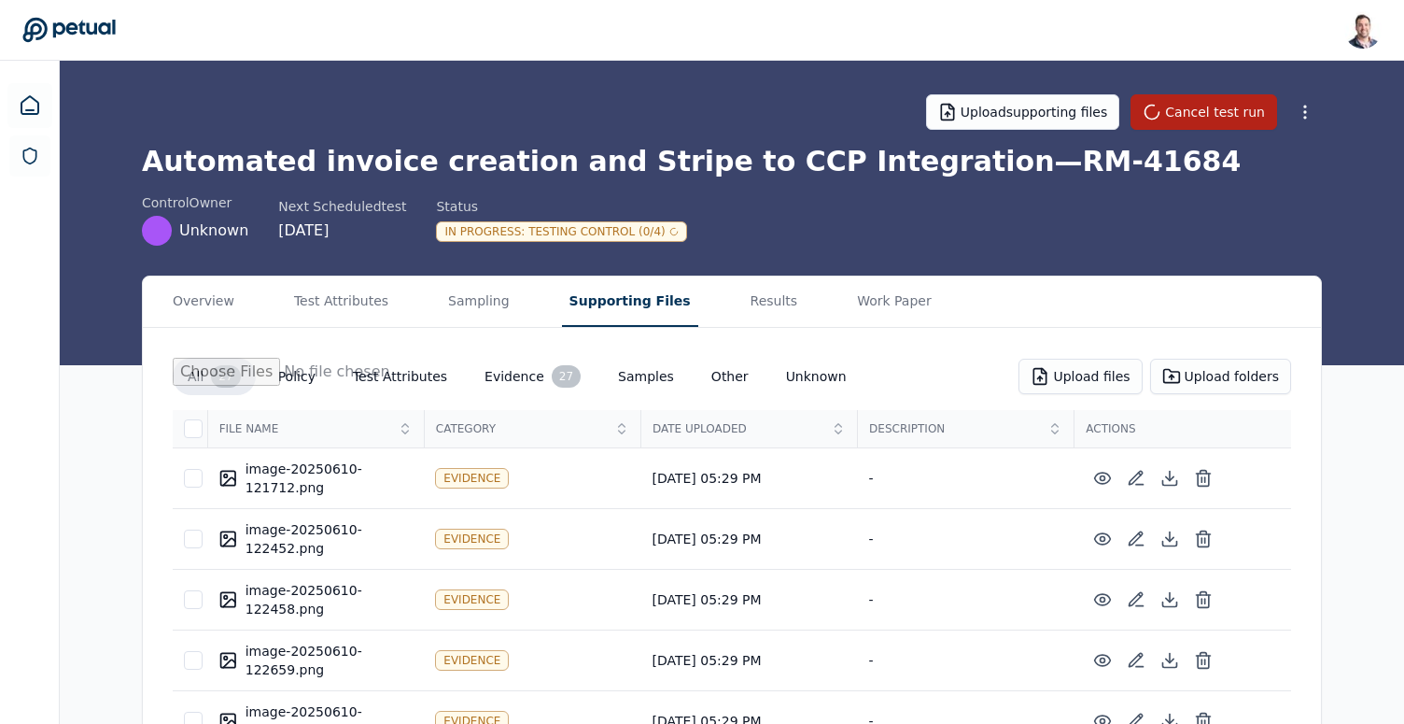
click at [508, 154] on h1 "Automated invoice creation and Stripe to CCP Integration — RM-41684" at bounding box center [732, 162] width 1180 height 34
click at [523, 159] on h1 "Automated invoice creation and Stripe to CCP Integration — RM-41684" at bounding box center [732, 162] width 1180 height 34
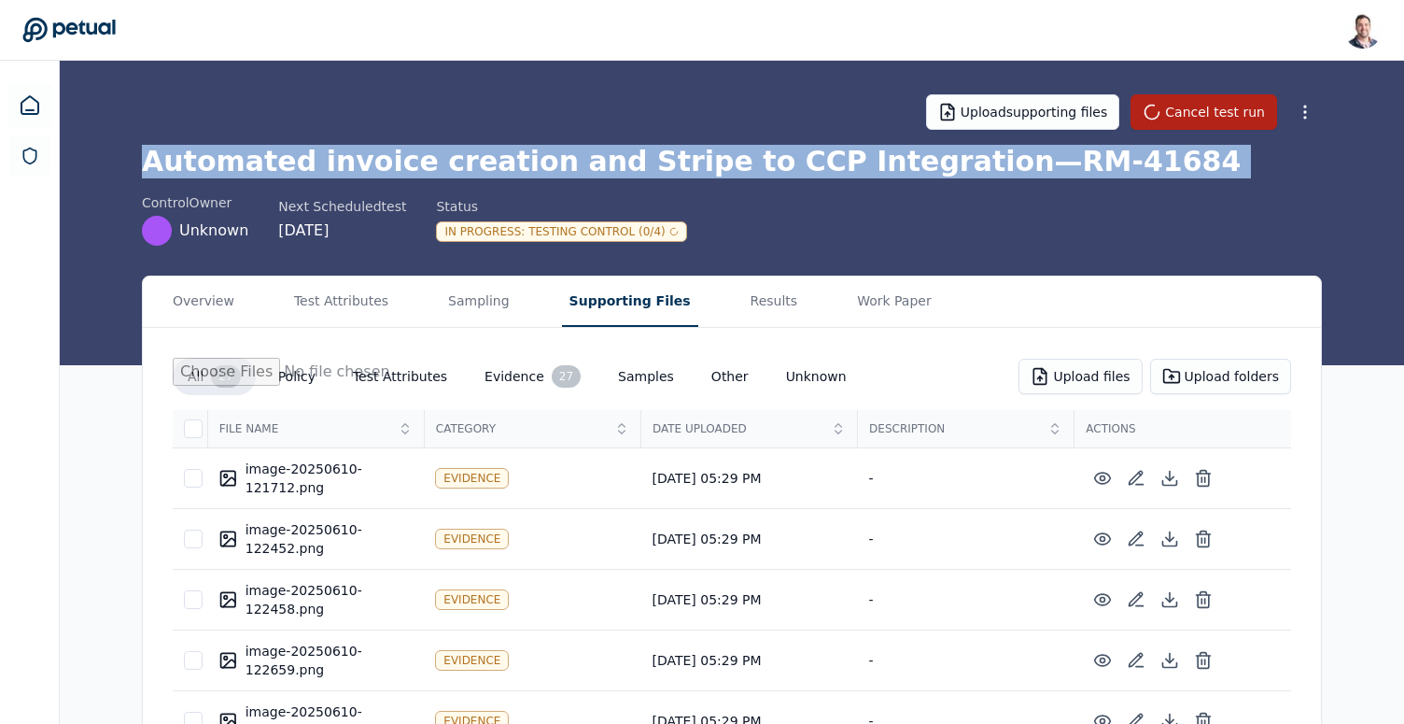
click at [523, 159] on h1 "Automated invoice creation and Stripe to CCP Integration — RM-41684" at bounding box center [732, 162] width 1180 height 34
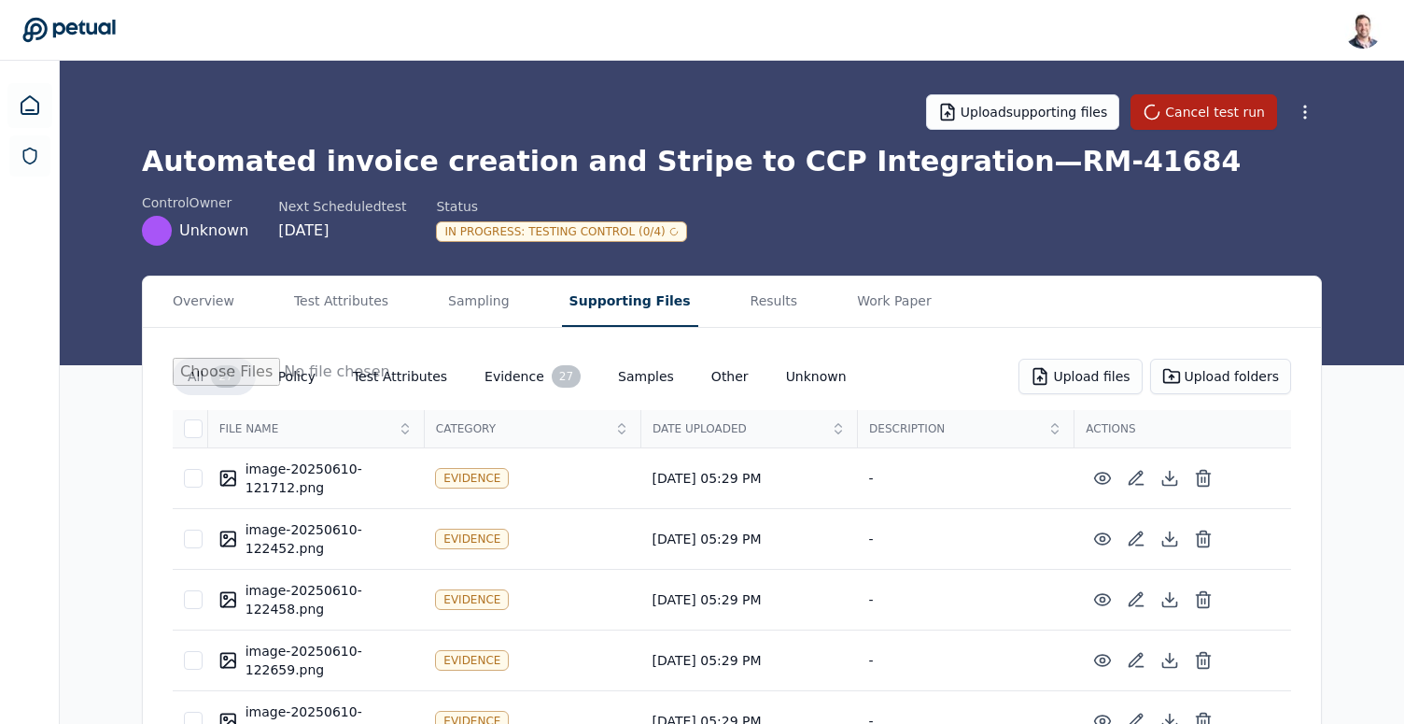
click at [257, 299] on div "Overview Test Attributes Sampling Supporting Files Results Work Paper" at bounding box center [732, 301] width 1178 height 51
click at [230, 299] on button "Overview" at bounding box center [203, 301] width 77 height 50
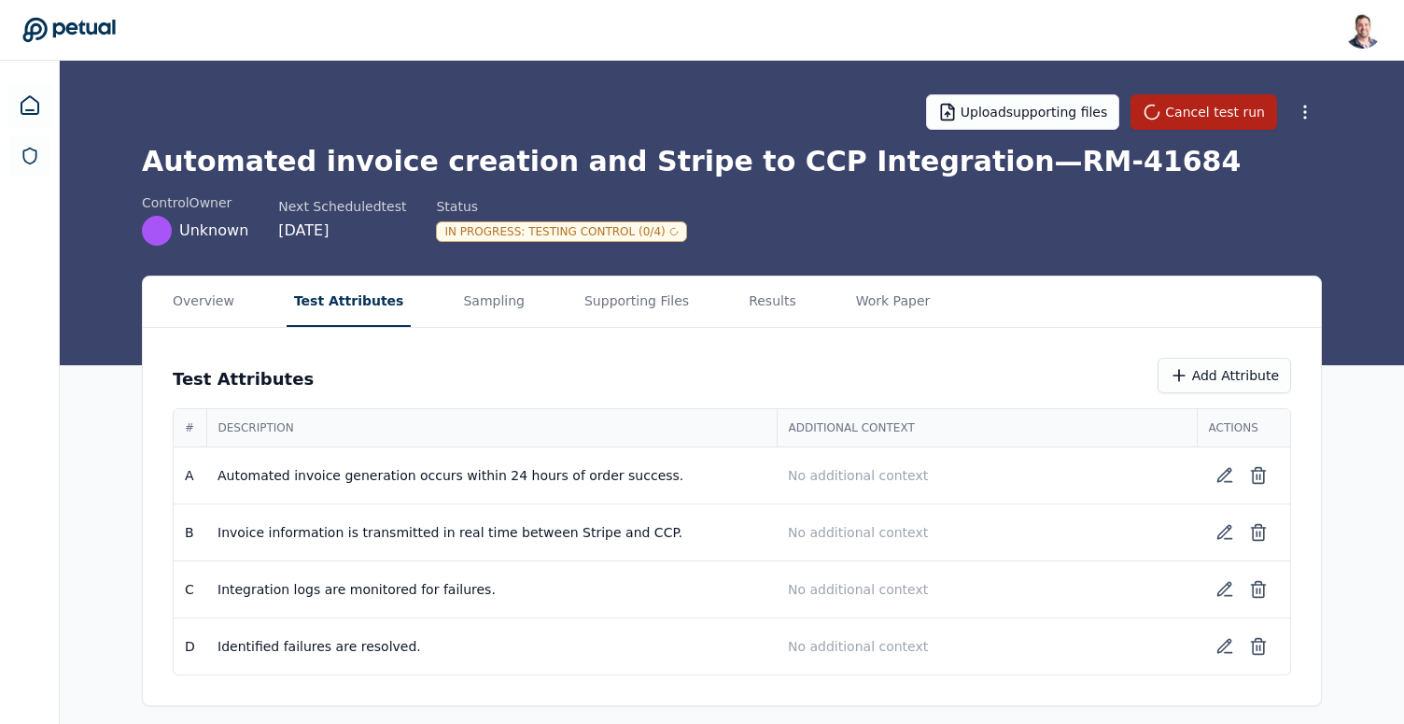
click at [337, 304] on button "Test Attributes" at bounding box center [349, 301] width 125 height 50
click at [567, 225] on div "In Progress : Testing Control (0/4)" at bounding box center [565, 231] width 250 height 21
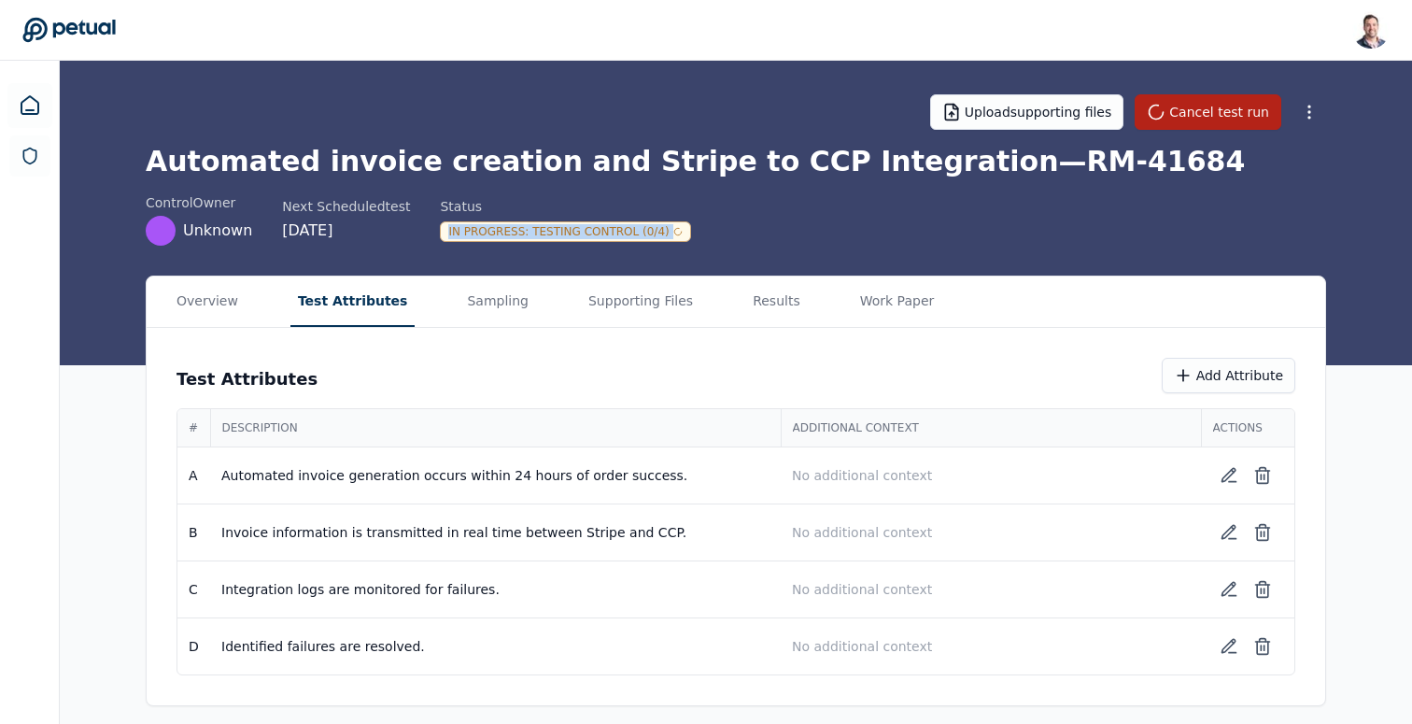
click at [567, 225] on div "In Progress : Testing Control (0/4)" at bounding box center [565, 231] width 250 height 21
click at [511, 159] on h1 "Automated invoice creation and Stripe to CCP Integration — RM-41684" at bounding box center [736, 162] width 1180 height 34
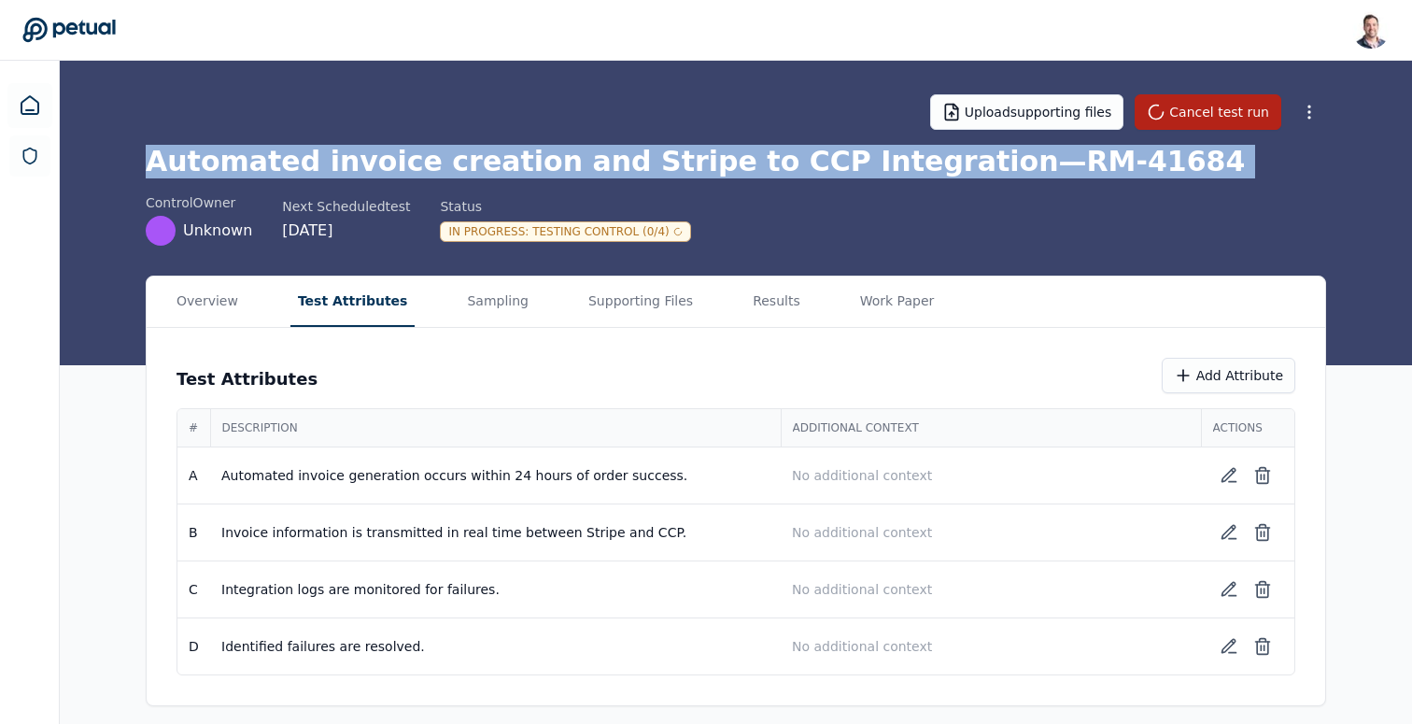
click at [511, 159] on h1 "Automated invoice creation and Stripe to CCP Integration — RM-41684" at bounding box center [736, 162] width 1180 height 34
click at [538, 166] on h1 "Automated invoice creation and Stripe to CCP Integration — RM-41684" at bounding box center [736, 162] width 1180 height 34
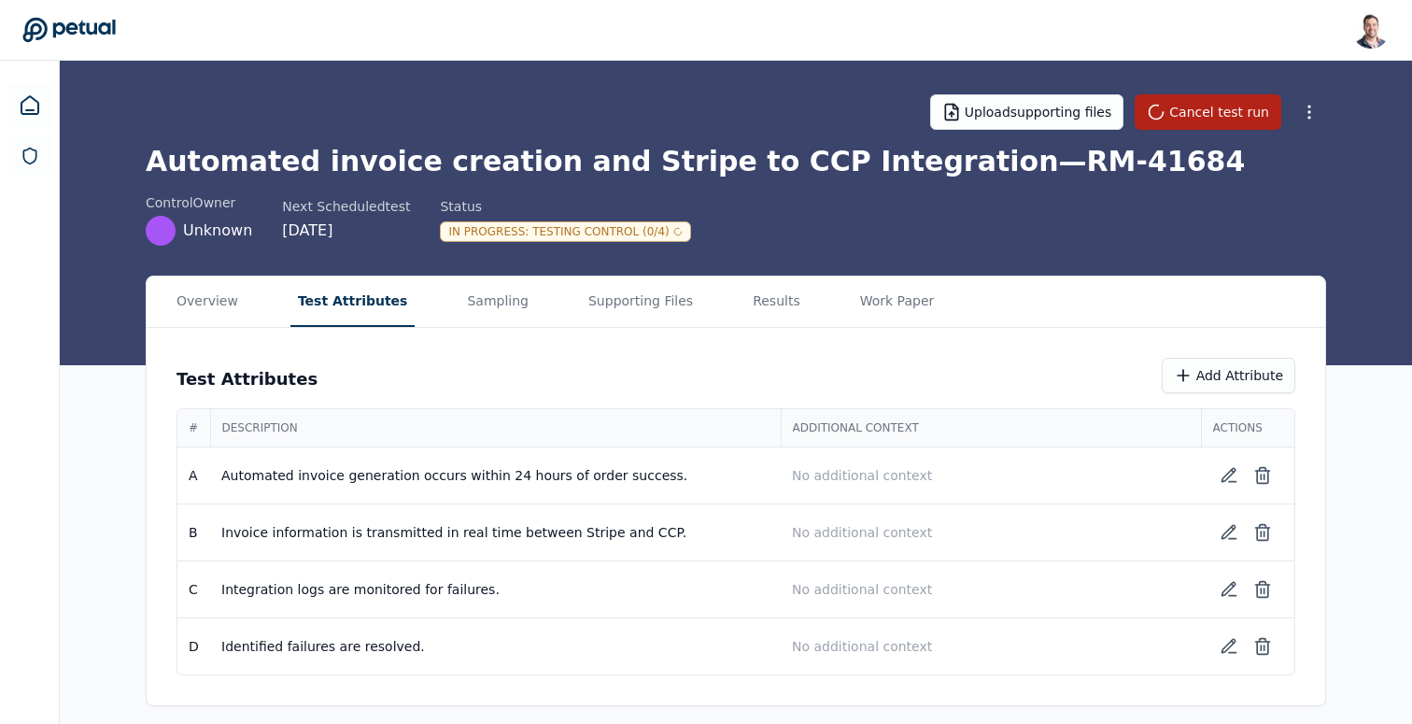
click at [629, 155] on h1 "Automated invoice creation and Stripe to CCP Integration — RM-41684" at bounding box center [736, 162] width 1180 height 34
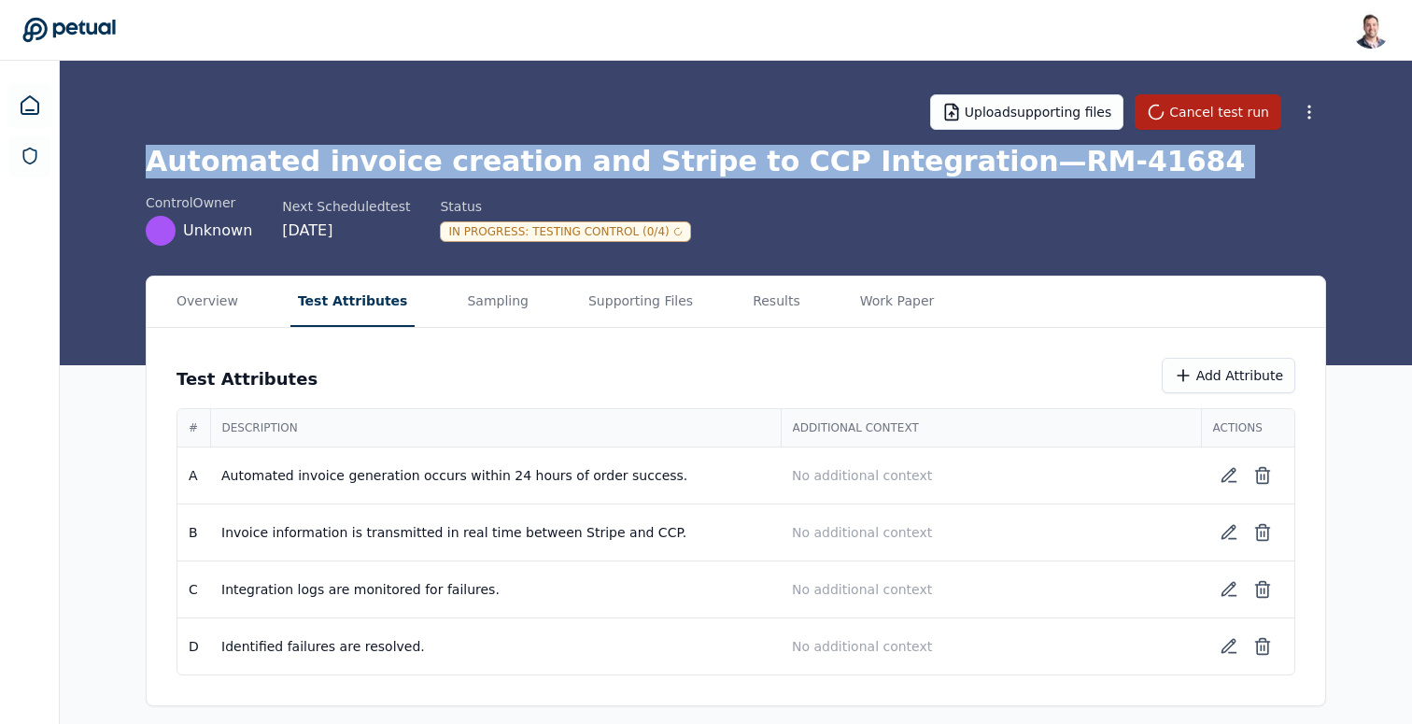
click at [629, 155] on h1 "Automated invoice creation and Stripe to CCP Integration — RM-41684" at bounding box center [736, 162] width 1180 height 34
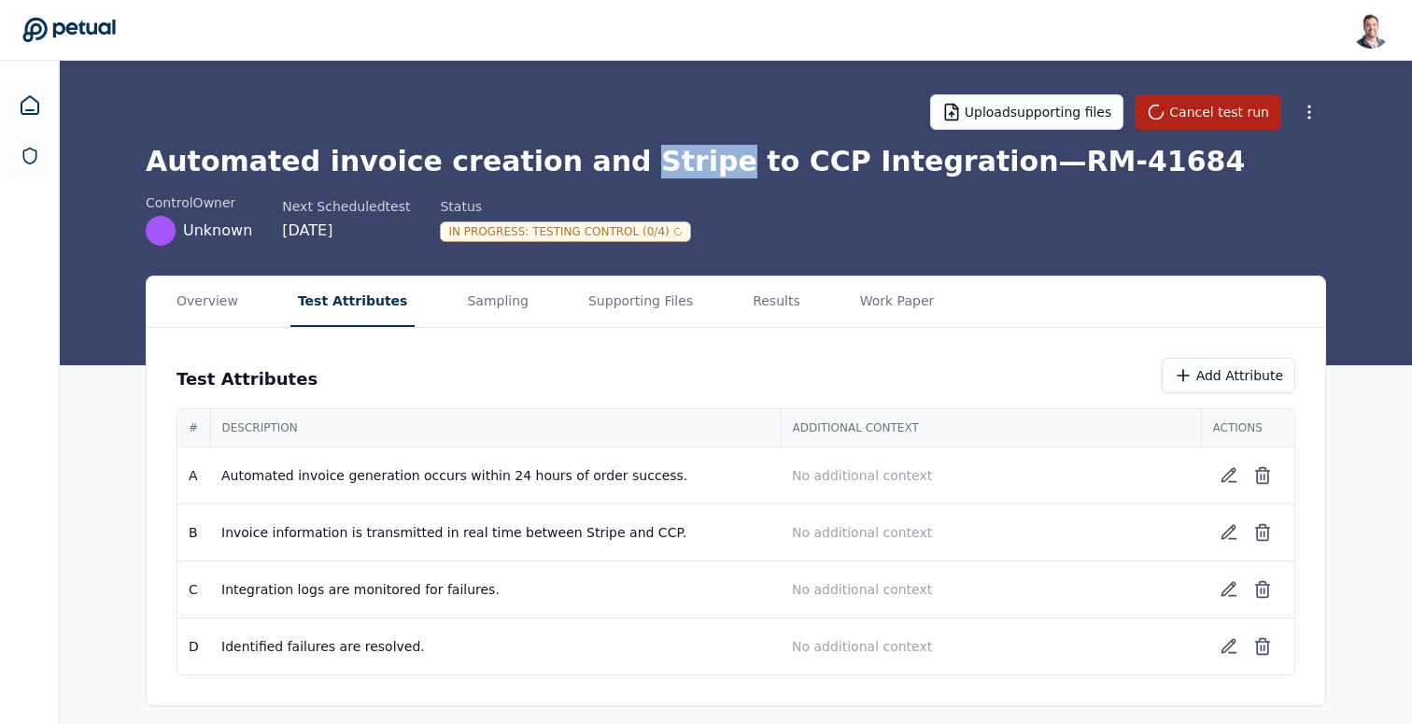
click at [629, 155] on h1 "Automated invoice creation and Stripe to CCP Integration — RM-41684" at bounding box center [736, 162] width 1180 height 34
click at [745, 309] on button "Results" at bounding box center [776, 301] width 63 height 50
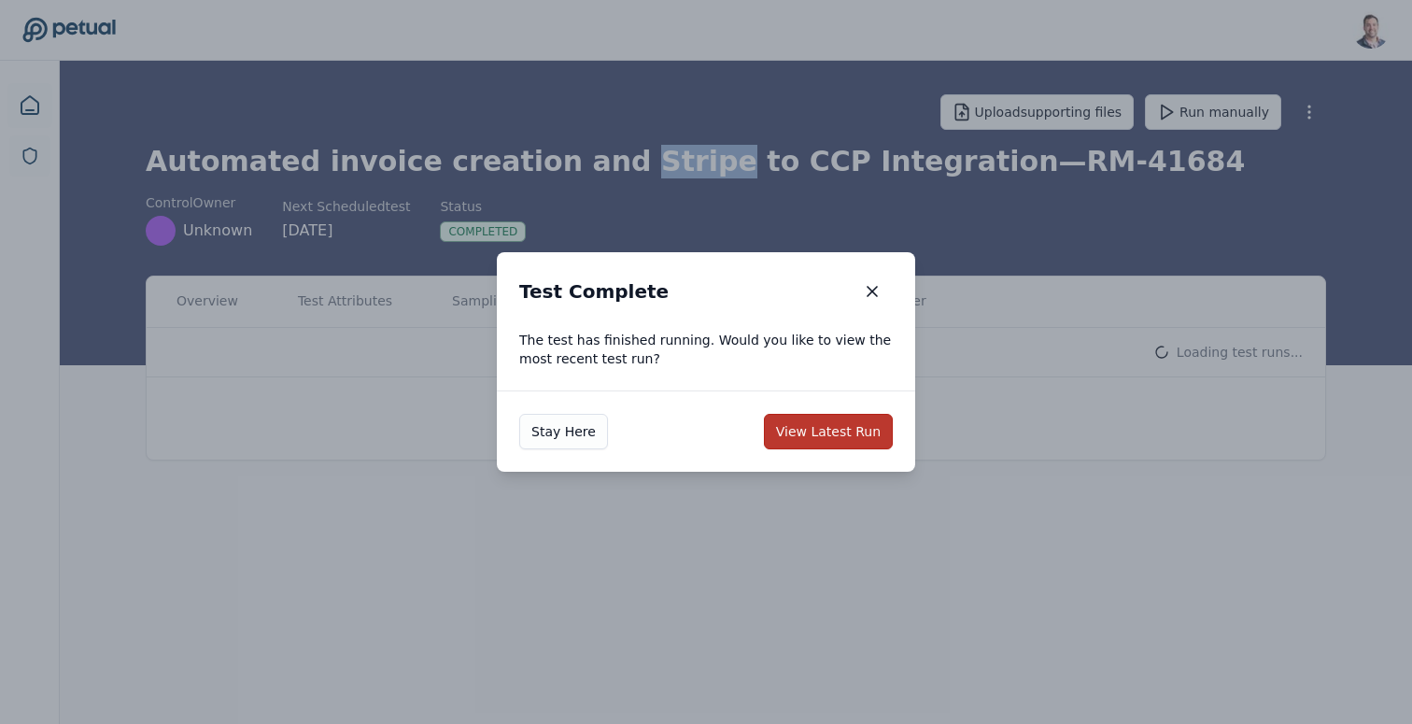
click at [837, 442] on button "View Latest Run" at bounding box center [828, 431] width 129 height 35
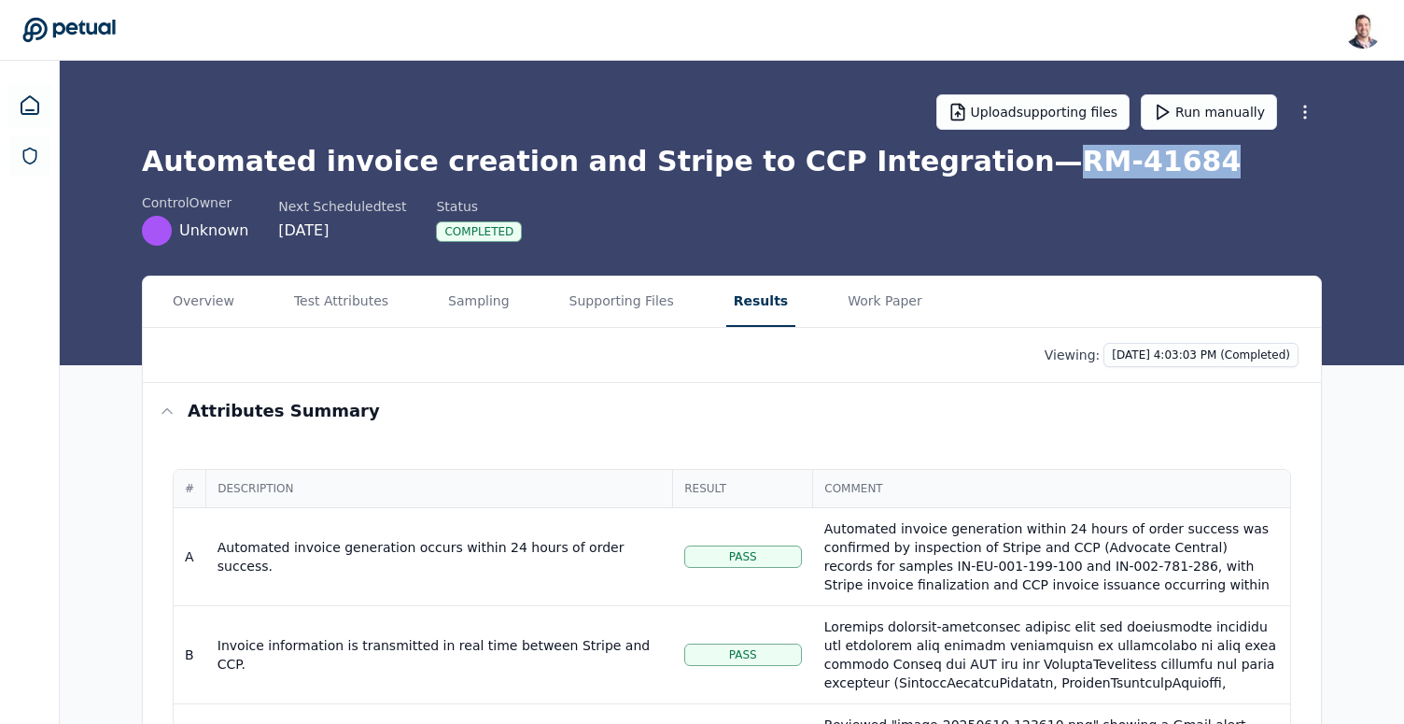
drag, startPoint x: 927, startPoint y: 162, endPoint x: 1094, endPoint y: 170, distance: 167.3
click at [1094, 170] on h1 "Automated invoice creation and Stripe to CCP Integration — RM-41684" at bounding box center [732, 162] width 1180 height 34
drag, startPoint x: 1094, startPoint y: 170, endPoint x: 924, endPoint y: 163, distance: 171.0
click at [924, 163] on h1 "Automated invoice creation and Stripe to CCP Integration — RM-41684" at bounding box center [732, 162] width 1180 height 34
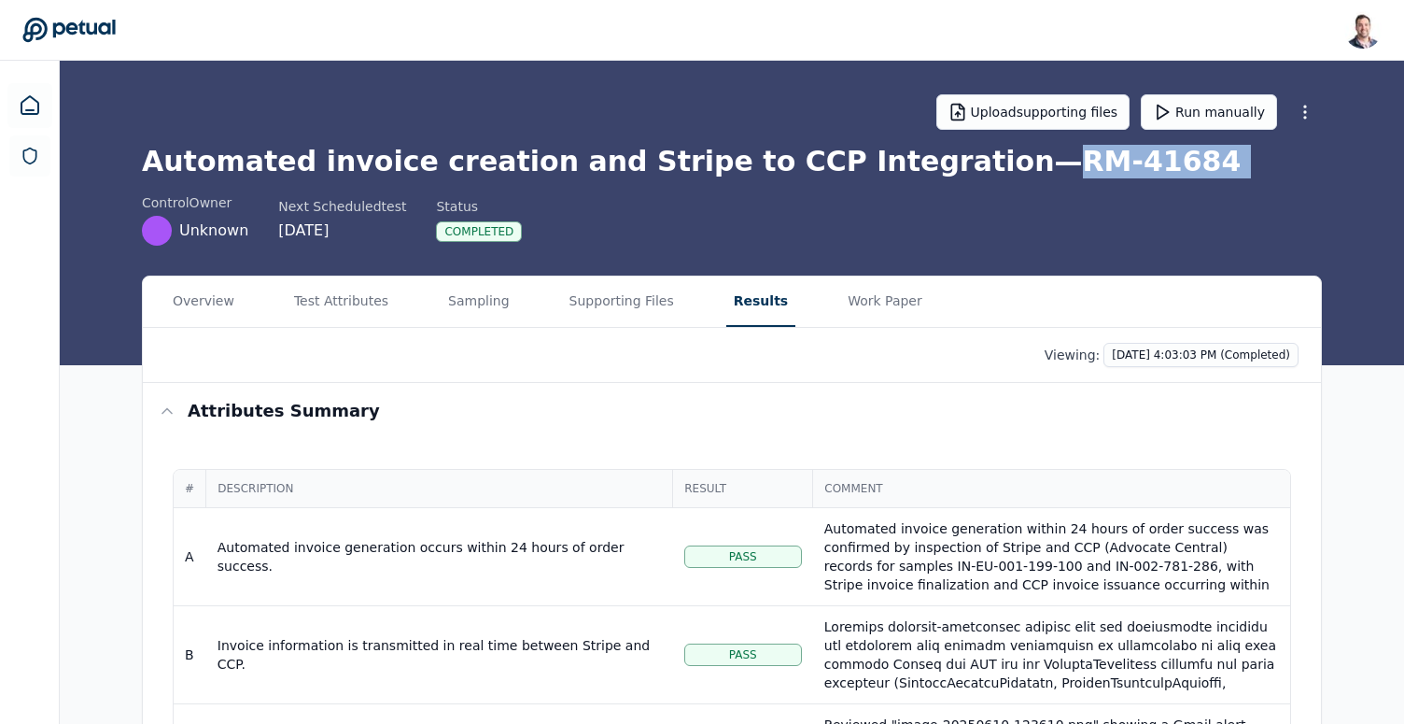
click at [924, 163] on h1 "Automated invoice creation and Stripe to CCP Integration — RM-41684" at bounding box center [732, 162] width 1180 height 34
click at [578, 160] on h1 "Automated invoice creation and Stripe to CCP Integration — RM-41684" at bounding box center [732, 162] width 1180 height 34
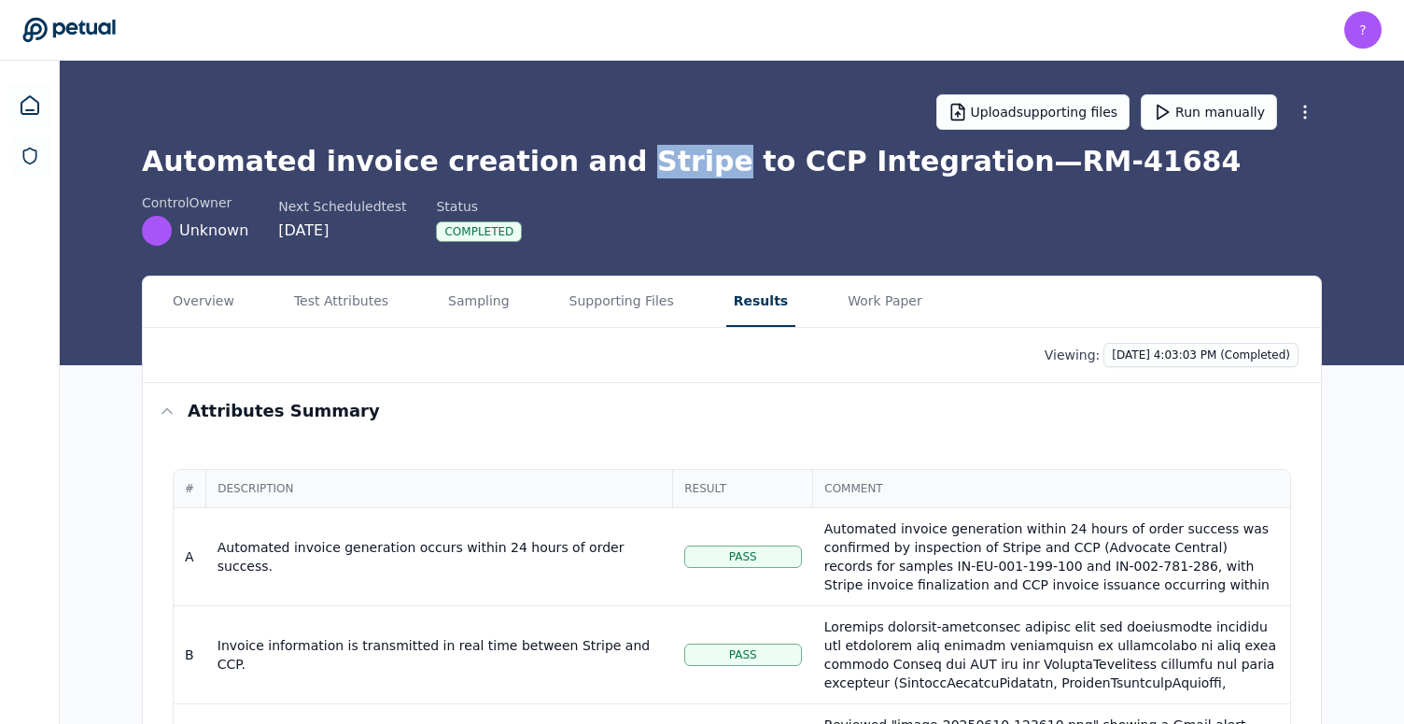
click at [578, 160] on h1 "Automated invoice creation and Stripe to CCP Integration — RM-41684" at bounding box center [732, 162] width 1180 height 34
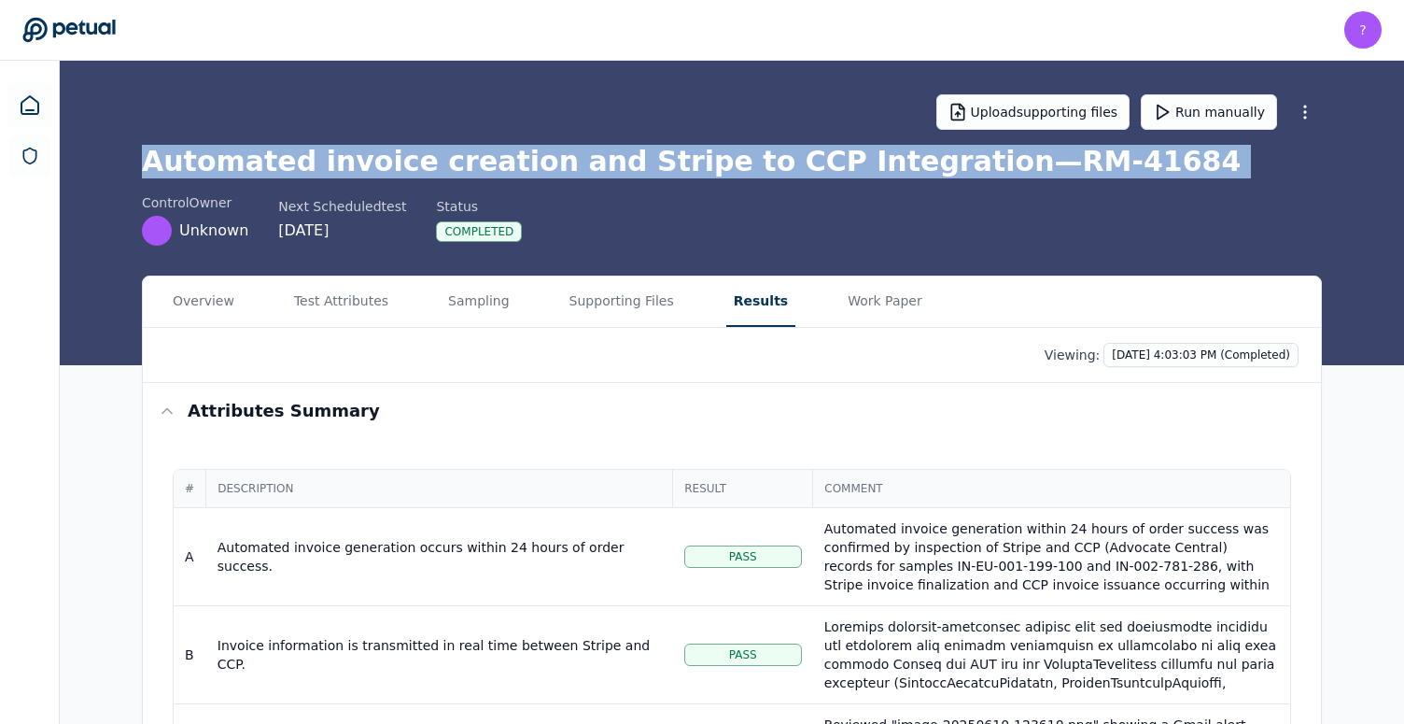
click at [578, 160] on h1 "Automated invoice creation and Stripe to CCP Integration — RM-41684" at bounding box center [732, 162] width 1180 height 34
